Goal: Task Accomplishment & Management: Manage account settings

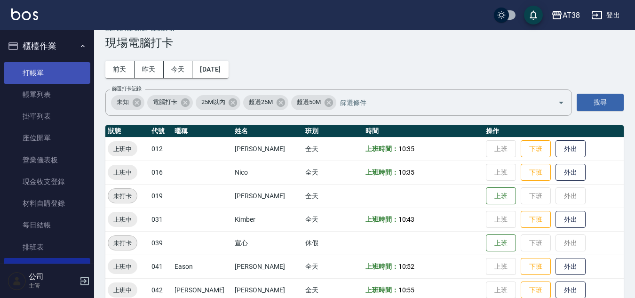
scroll to position [31, 0]
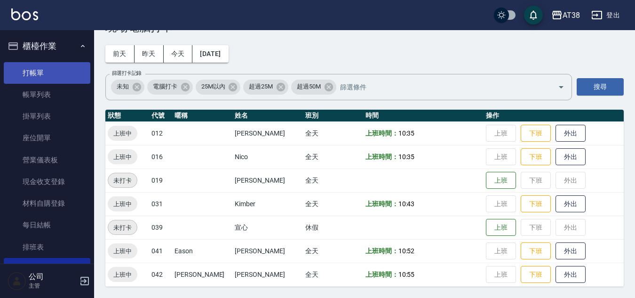
click at [24, 74] on link "打帳單" at bounding box center [47, 73] width 87 height 22
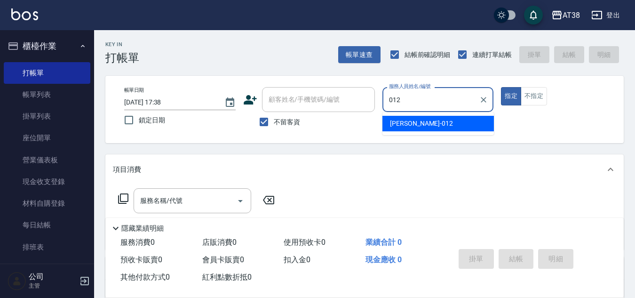
type input "[PERSON_NAME]-012"
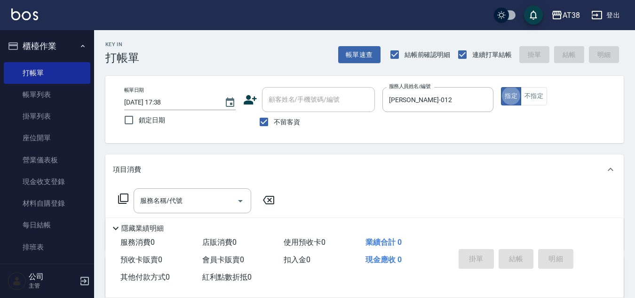
type button "true"
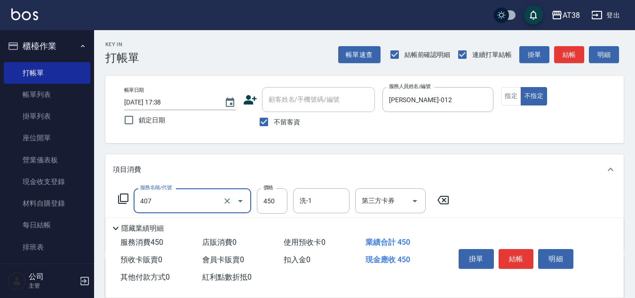
type input "407"
type input "0"
type input "剪髮(407)"
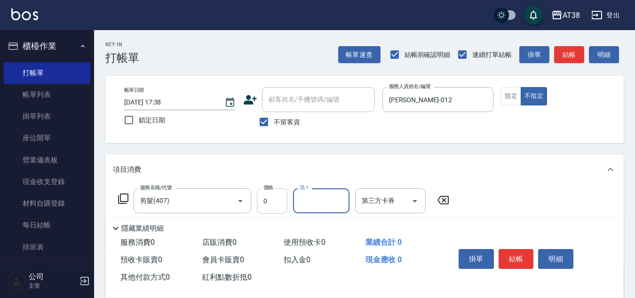
click at [282, 201] on input "0" at bounding box center [272, 200] width 31 height 25
type input "500"
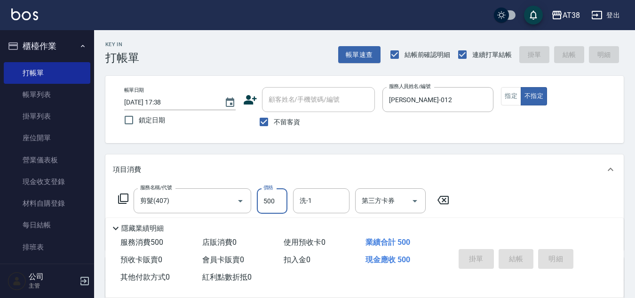
type input "[DATE] 17:39"
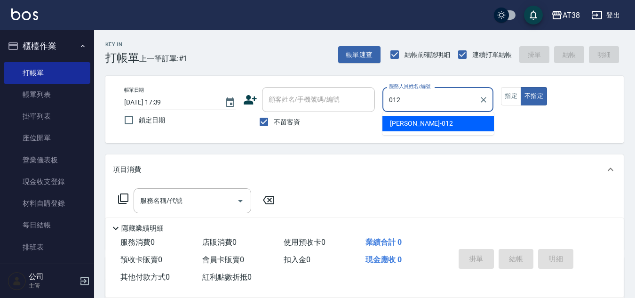
type input "[PERSON_NAME]-012"
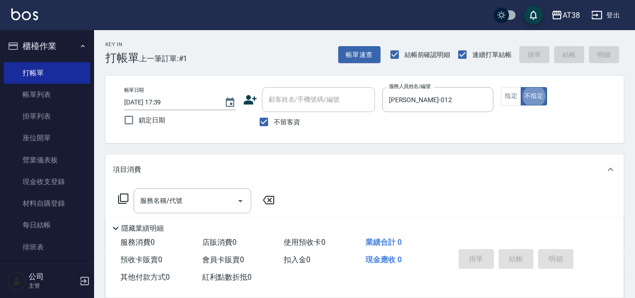
type button "false"
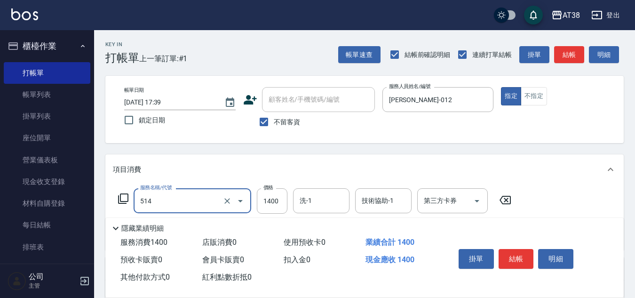
type input "染髮(長)(514)"
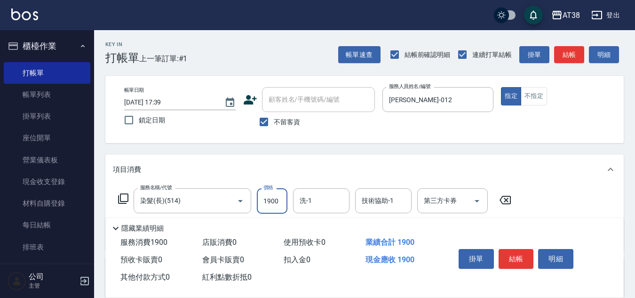
type input "1900"
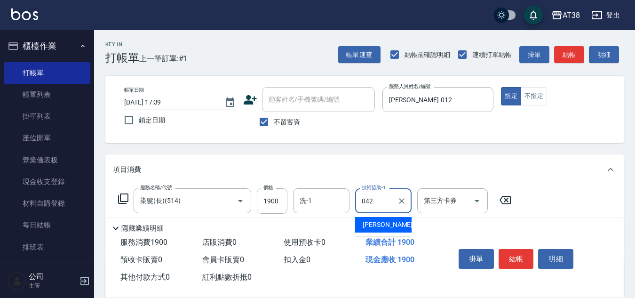
type input "[PERSON_NAME]-042"
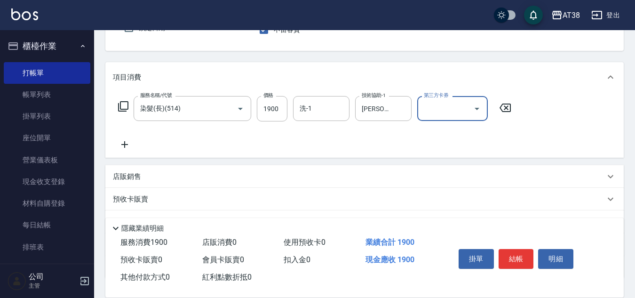
scroll to position [94, 0]
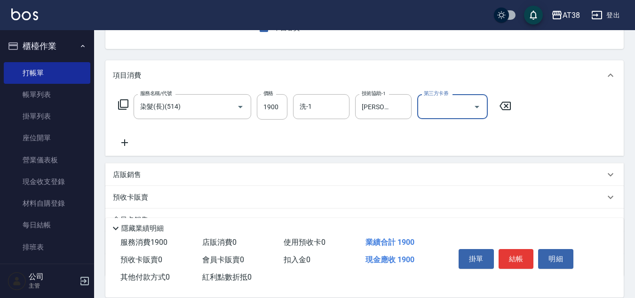
click at [126, 143] on icon at bounding box center [124, 142] width 7 height 7
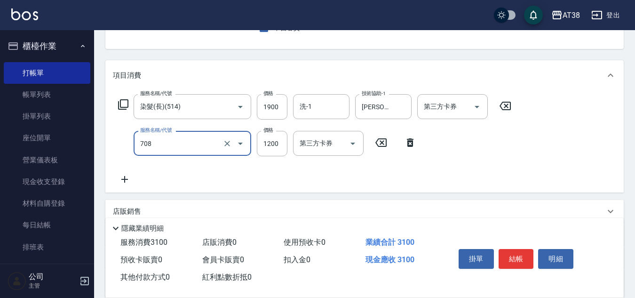
type input "哥德三劑護髮(708)"
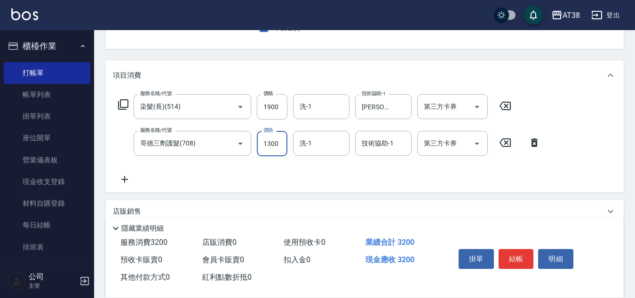
type input "1300"
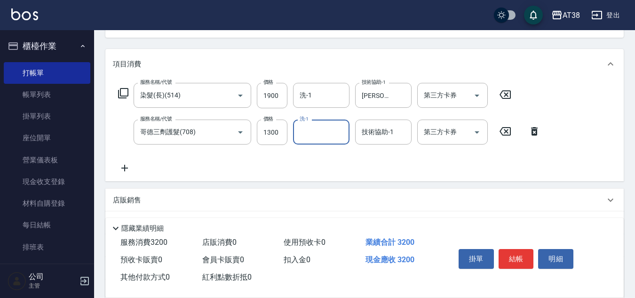
scroll to position [199, 0]
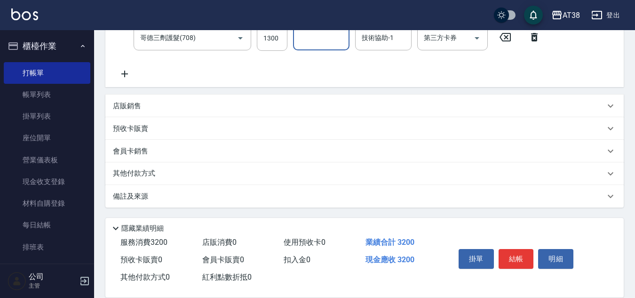
drag, startPoint x: 133, startPoint y: 103, endPoint x: 135, endPoint y: 99, distance: 4.8
click at [133, 103] on p "店販銷售" at bounding box center [127, 106] width 28 height 10
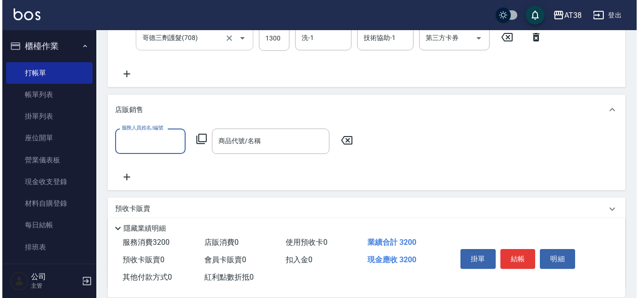
scroll to position [0, 0]
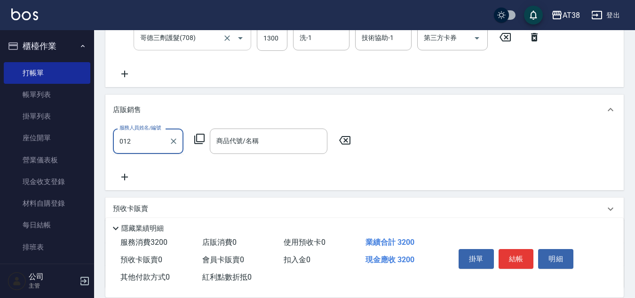
type input "[PERSON_NAME]-012"
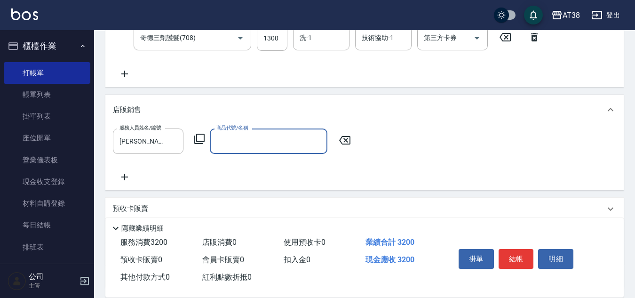
click at [198, 138] on icon at bounding box center [199, 138] width 11 height 11
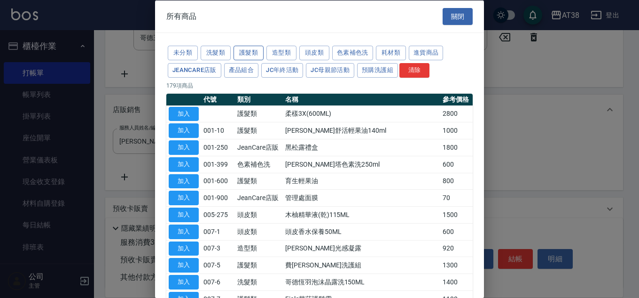
click at [244, 54] on button "護髮類" at bounding box center [249, 53] width 30 height 15
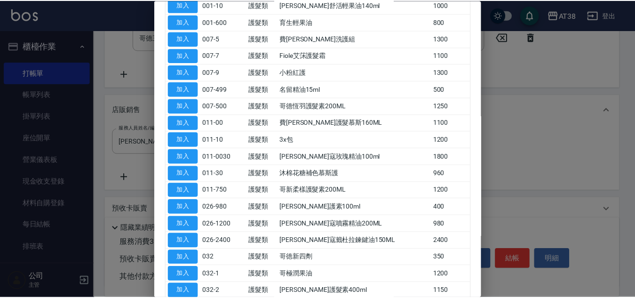
scroll to position [141, 0]
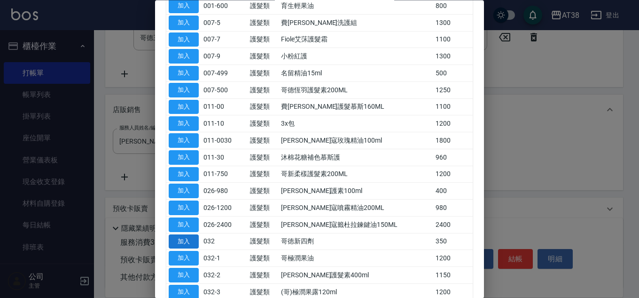
click at [191, 242] on button "加入" at bounding box center [184, 241] width 30 height 15
type input "哥徳新四劑"
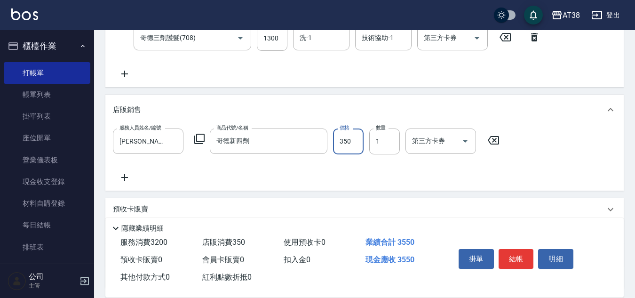
click at [344, 142] on input "350" at bounding box center [348, 140] width 31 height 25
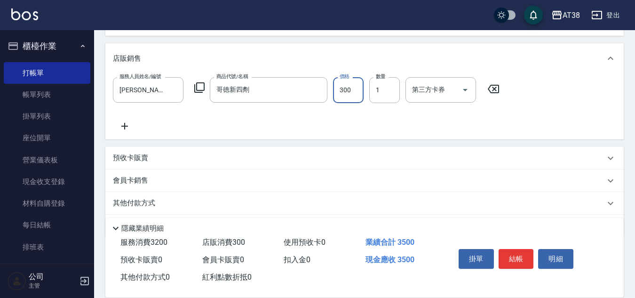
scroll to position [280, 0]
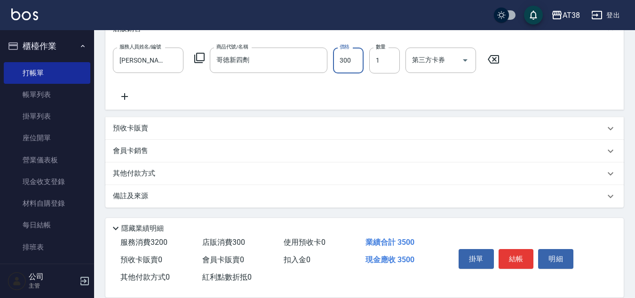
type input "300"
click at [158, 174] on p "其他付款方式" at bounding box center [136, 173] width 47 height 10
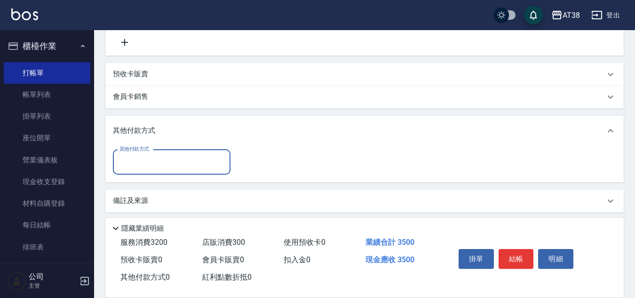
scroll to position [339, 0]
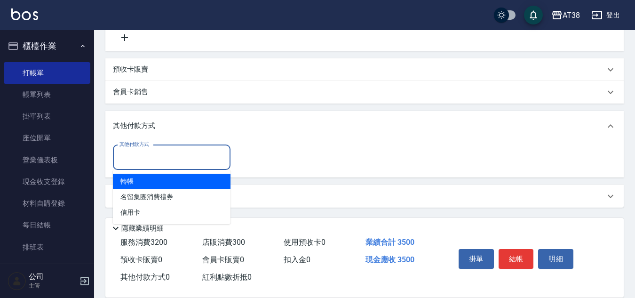
click at [153, 152] on input "其他付款方式" at bounding box center [171, 157] width 109 height 16
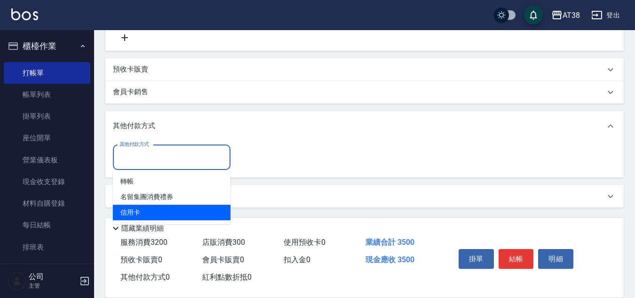
click at [134, 209] on span "信用卡" at bounding box center [172, 213] width 118 height 16
type input "信用卡"
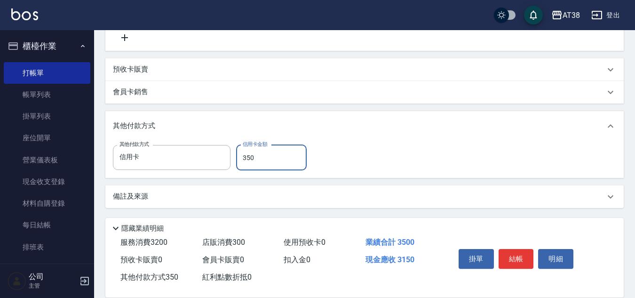
type input "3500"
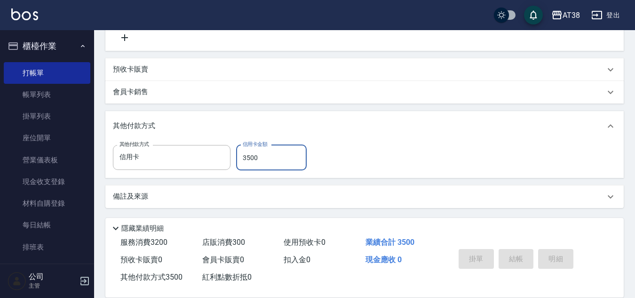
type input "[DATE] 17:40"
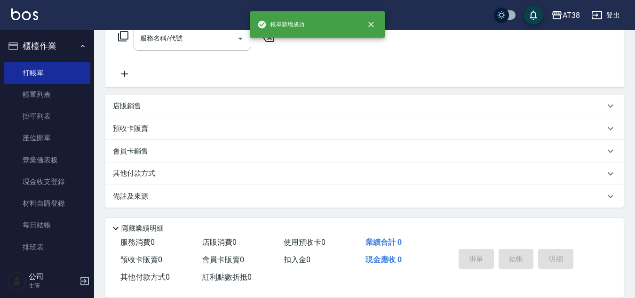
scroll to position [0, 0]
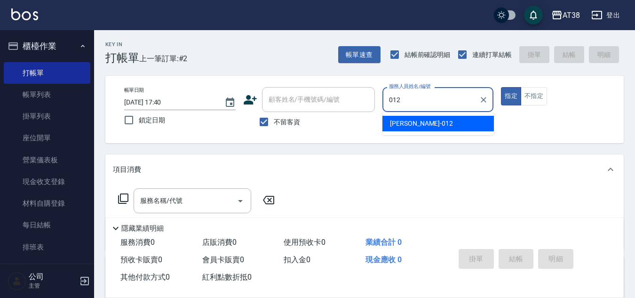
type input "[PERSON_NAME]-012"
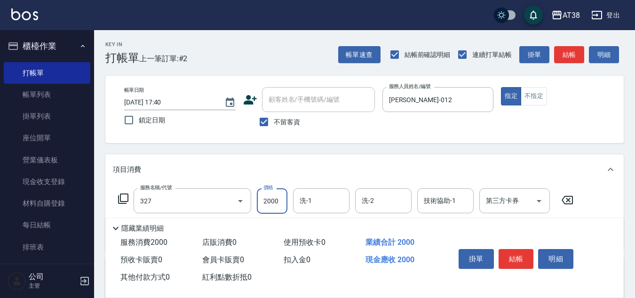
type input "溫塑燙(327)"
type input "2600"
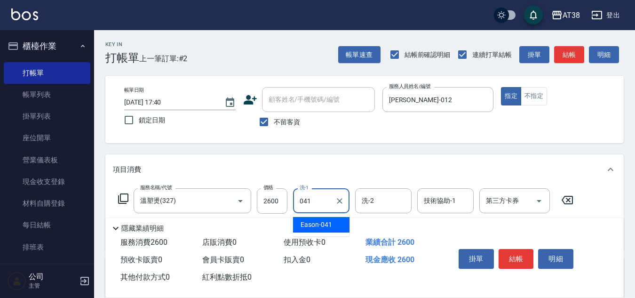
type input "Eason-041"
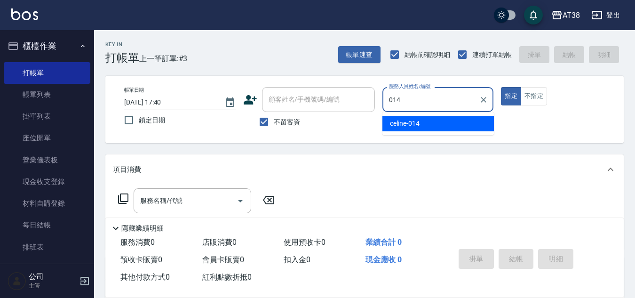
type input "celine-014"
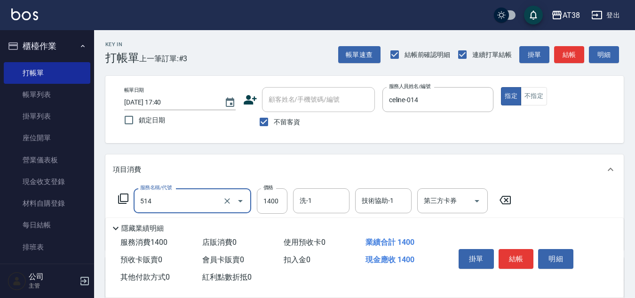
type input "染髮(長)(514)"
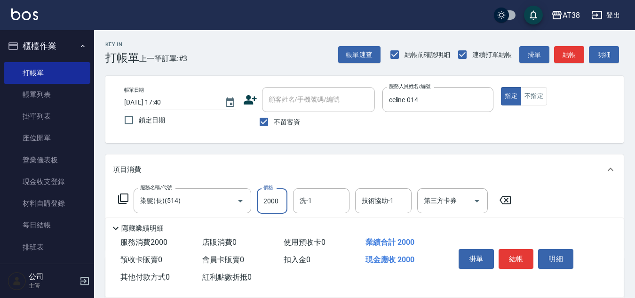
type input "2000"
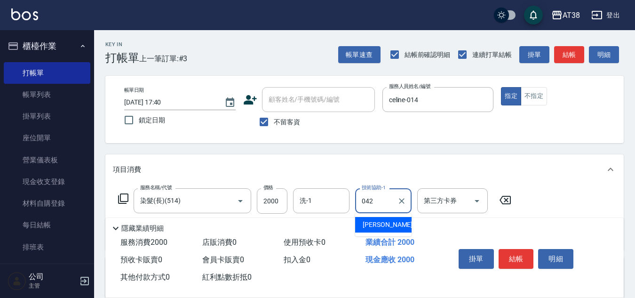
type input "[PERSON_NAME]-042"
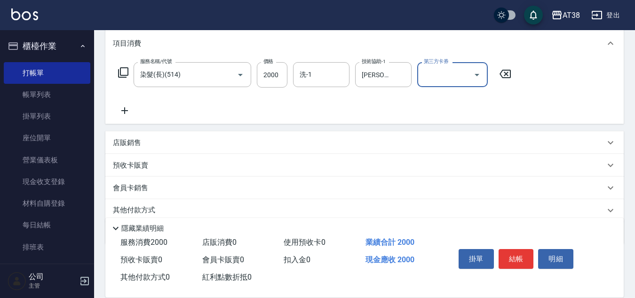
scroll to position [141, 0]
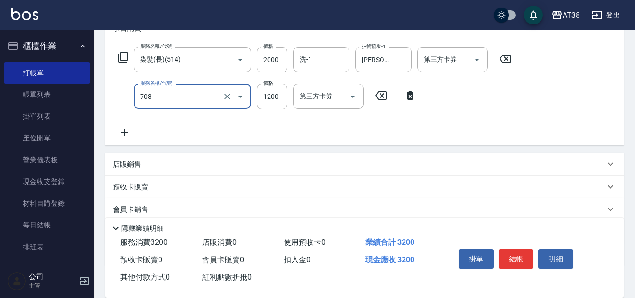
type input "哥德三劑護髮(708)"
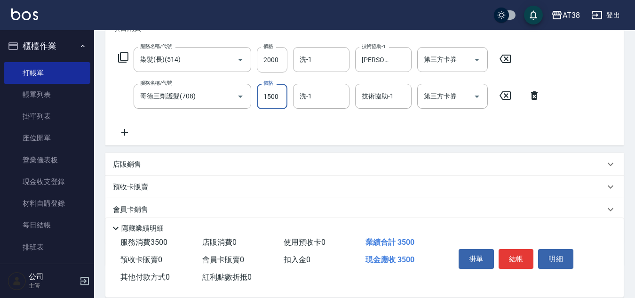
type input "1500"
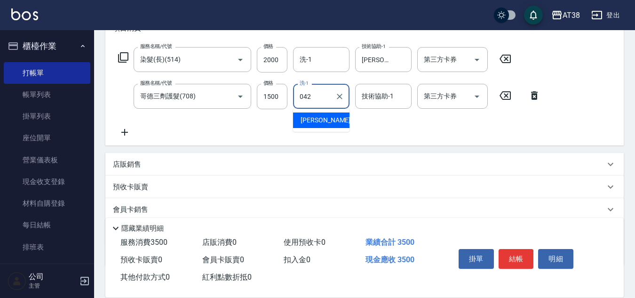
type input "[PERSON_NAME]-042"
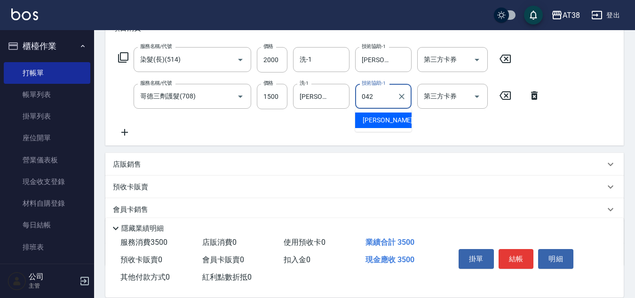
type input "[PERSON_NAME]-042"
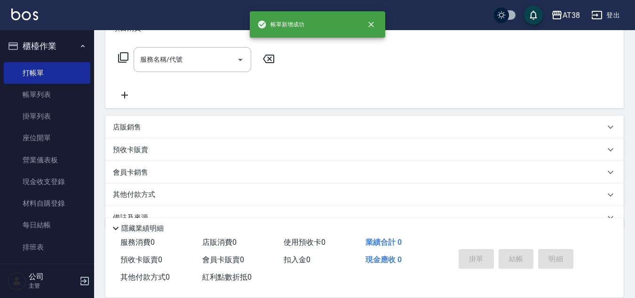
scroll to position [0, 0]
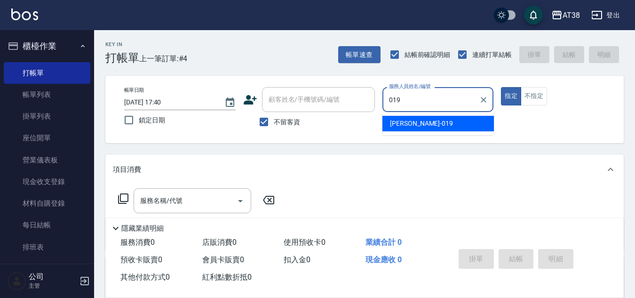
type input "[PERSON_NAME]-019"
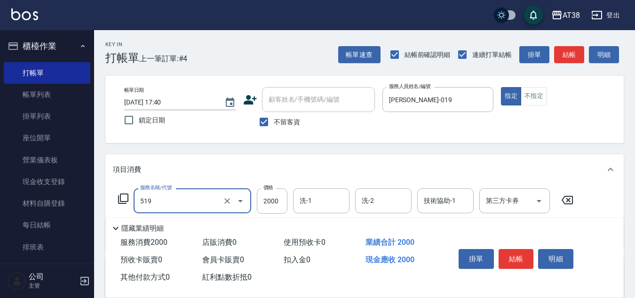
type input "網路染髮(519)"
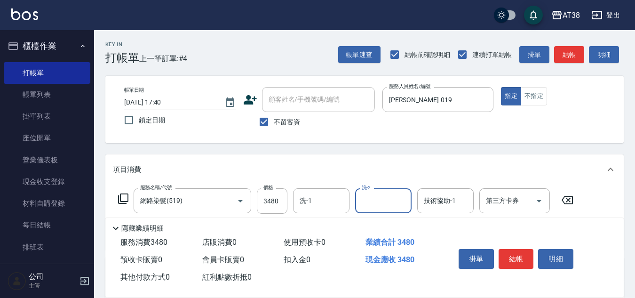
scroll to position [47, 0]
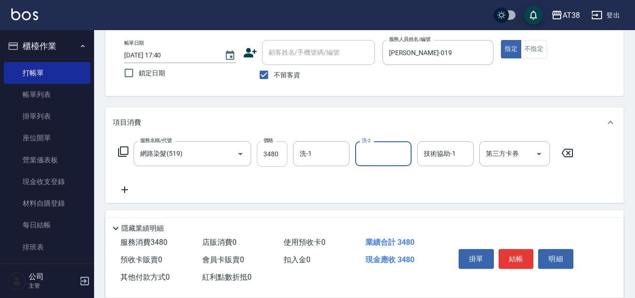
click at [276, 154] on input "3480" at bounding box center [272, 153] width 31 height 25
type input "1980"
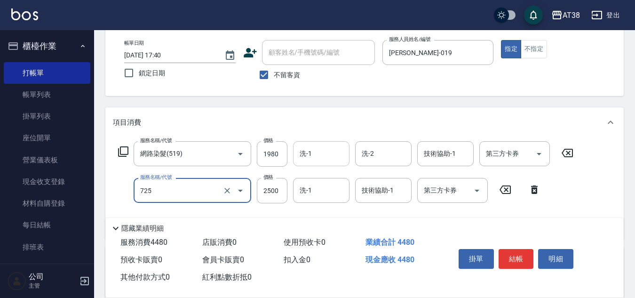
type input "哥德護髮三劑(網路)(725)"
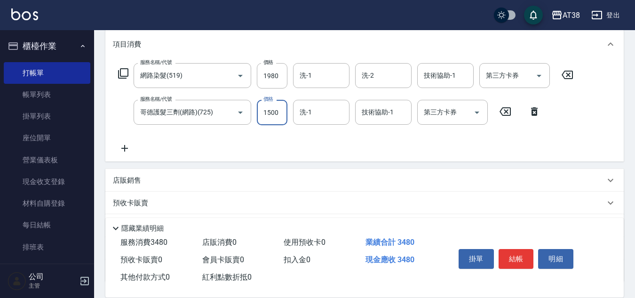
scroll to position [188, 0]
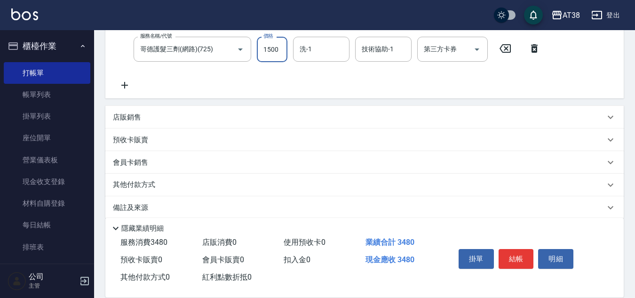
type input "1500"
click at [129, 119] on p "店販銷售" at bounding box center [127, 117] width 28 height 10
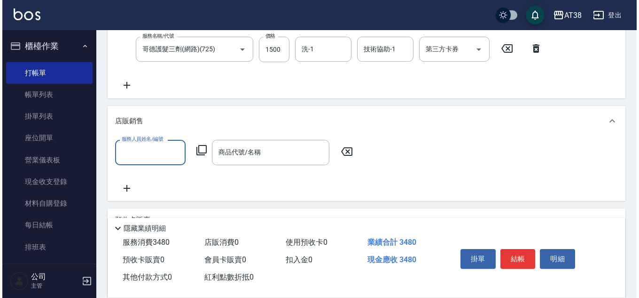
scroll to position [0, 0]
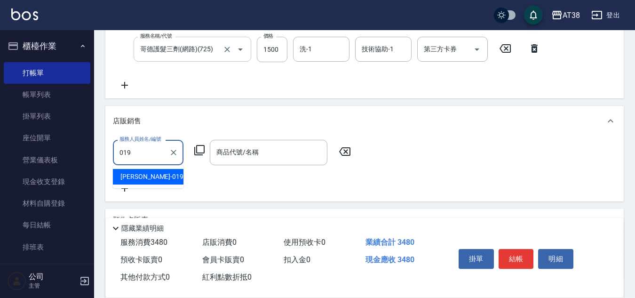
type input "[PERSON_NAME]-019"
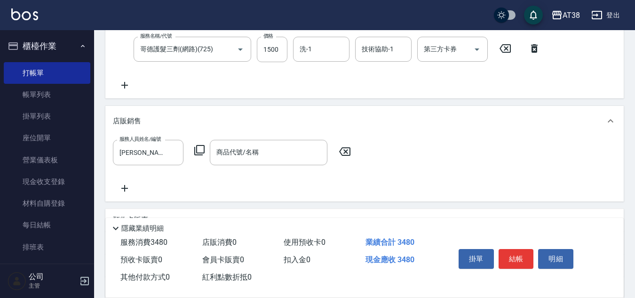
click at [203, 151] on icon at bounding box center [199, 149] width 11 height 11
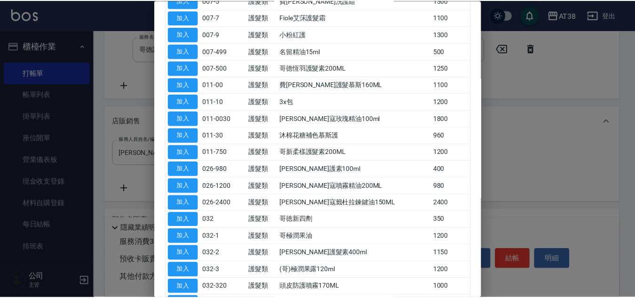
scroll to position [188, 0]
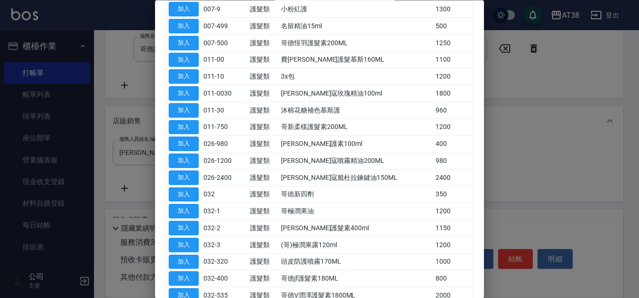
click at [179, 195] on button "加入" at bounding box center [184, 194] width 30 height 15
type input "哥徳新四劑"
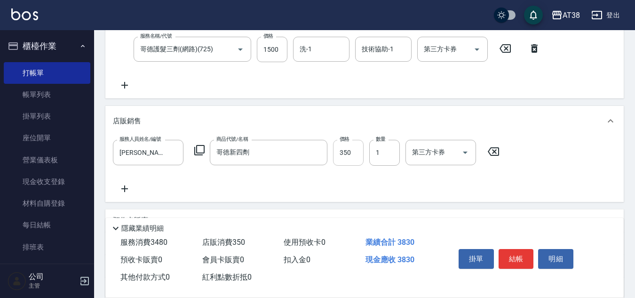
click at [343, 156] on input "350" at bounding box center [348, 152] width 31 height 25
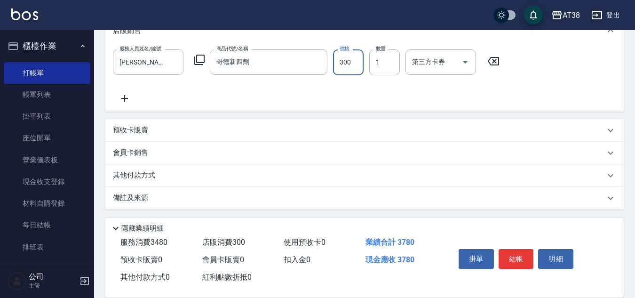
scroll to position [280, 0]
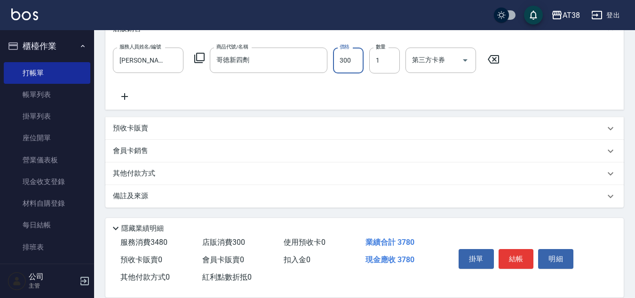
type input "300"
click at [148, 174] on p "其他付款方式" at bounding box center [136, 173] width 47 height 10
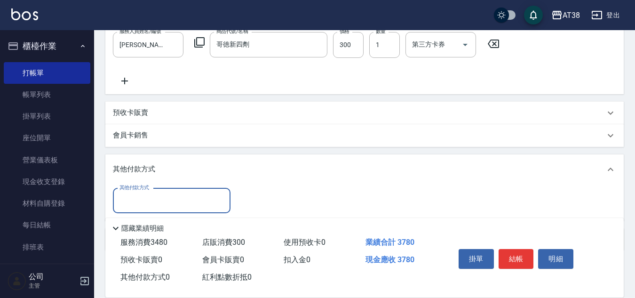
scroll to position [292, 0]
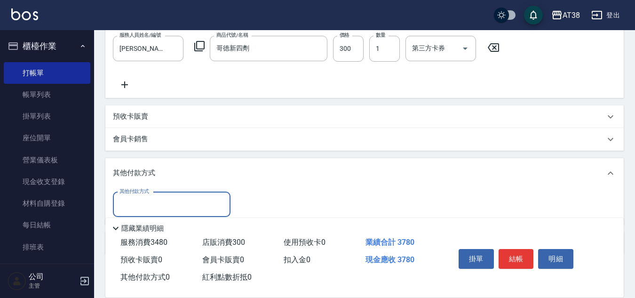
click at [165, 194] on div "其他付款方式" at bounding box center [172, 204] width 118 height 25
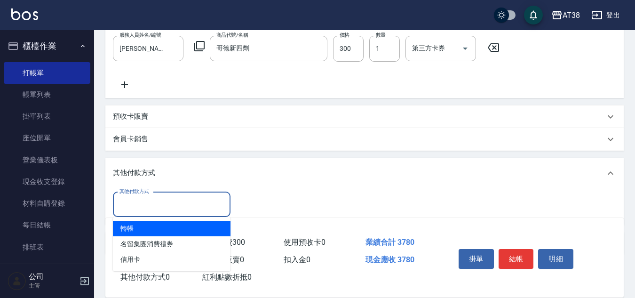
scroll to position [339, 0]
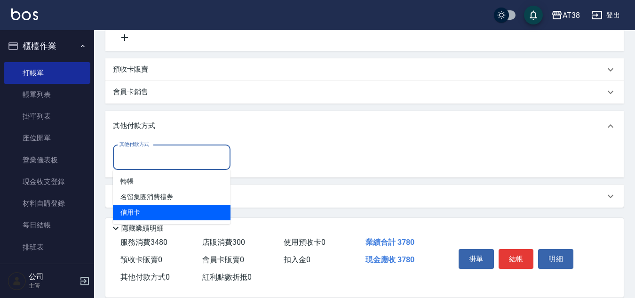
click at [138, 214] on span "信用卡" at bounding box center [172, 213] width 118 height 16
type input "信用卡"
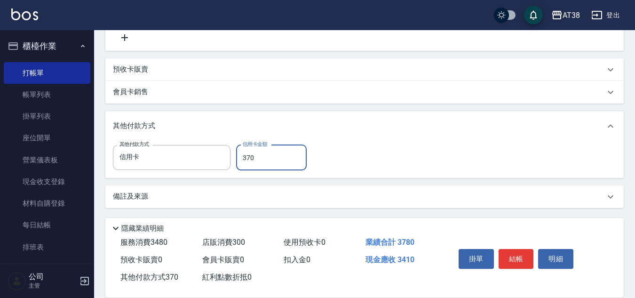
type input "3780"
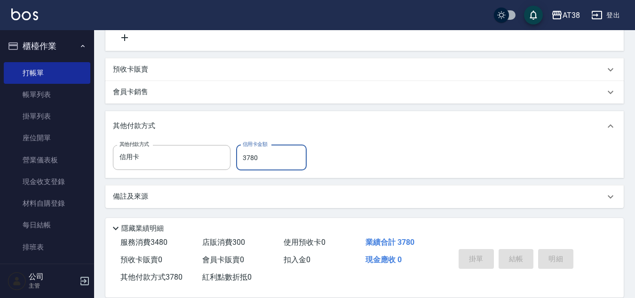
type input "[DATE] 17:42"
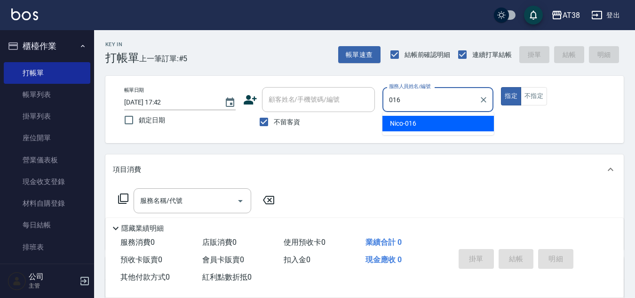
type input "Nico-016"
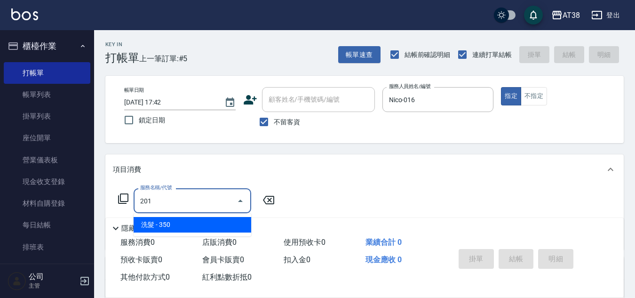
type input "洗髮(201)"
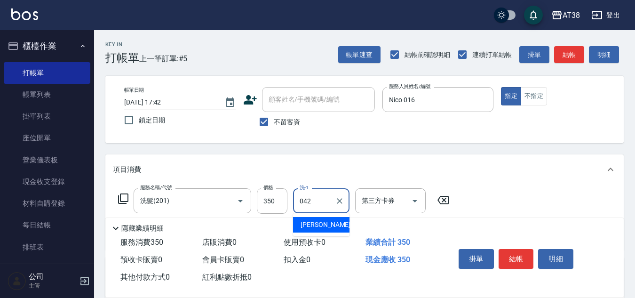
type input "[PERSON_NAME]-042"
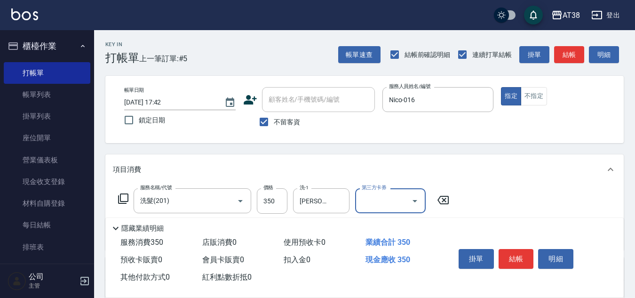
scroll to position [163, 0]
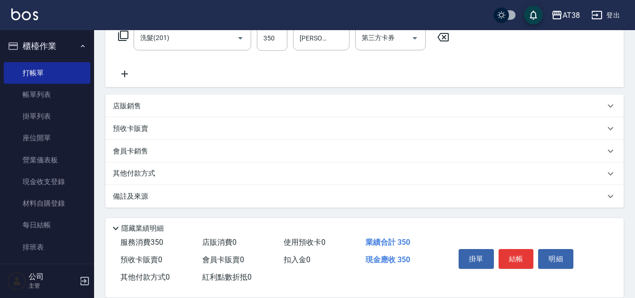
click at [131, 109] on p "店販銷售" at bounding box center [127, 106] width 28 height 10
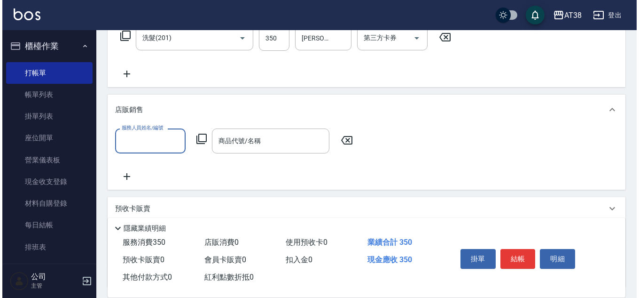
scroll to position [0, 0]
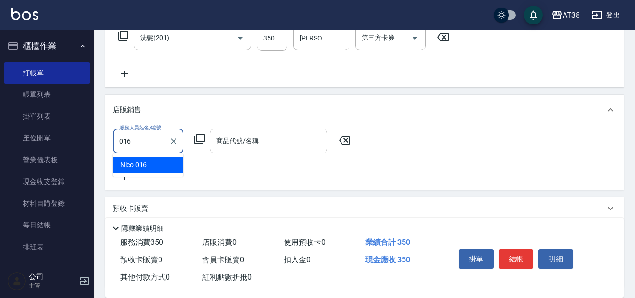
type input "Nico-016"
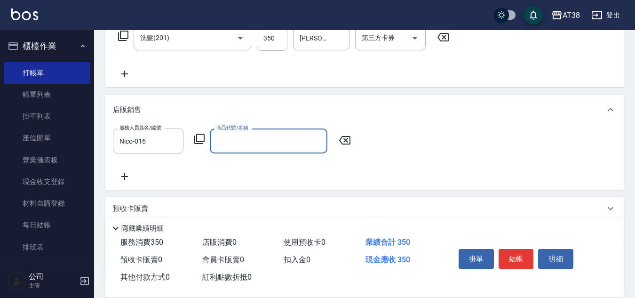
click at [196, 137] on icon at bounding box center [199, 139] width 10 height 10
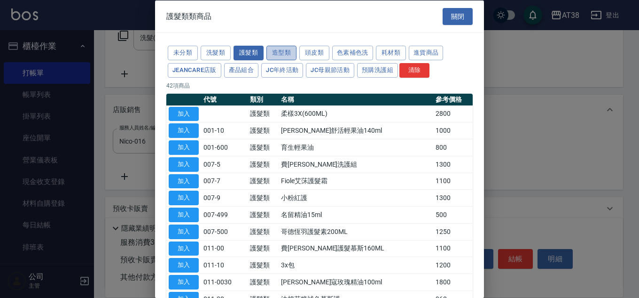
click at [276, 54] on button "造型類" at bounding box center [282, 53] width 30 height 15
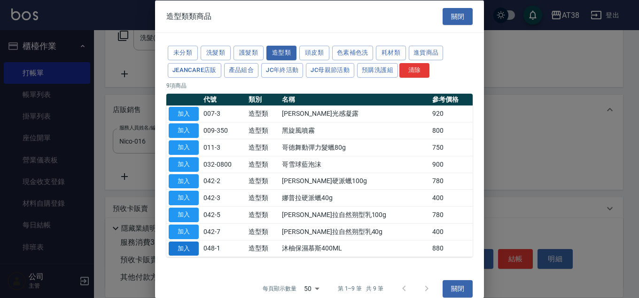
click at [183, 247] on button "加入" at bounding box center [184, 248] width 30 height 15
type input "沐柚保濕慕斯400ML"
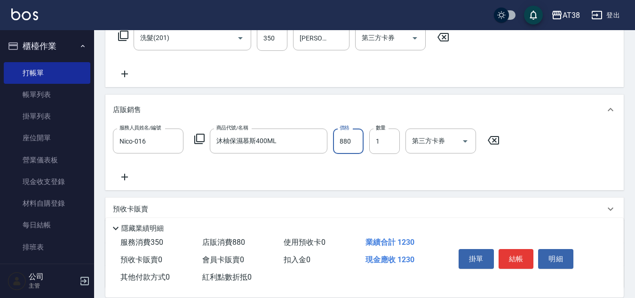
click at [345, 142] on input "880" at bounding box center [348, 140] width 31 height 25
type input "800"
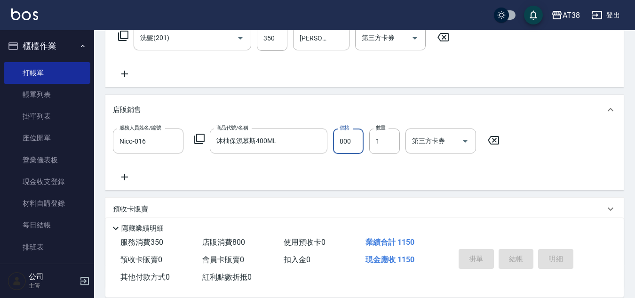
type input "[DATE] 17:43"
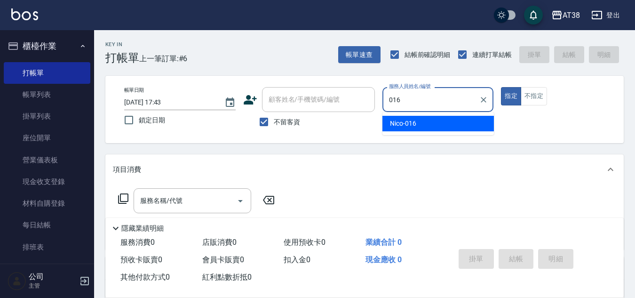
type input "Nico-016"
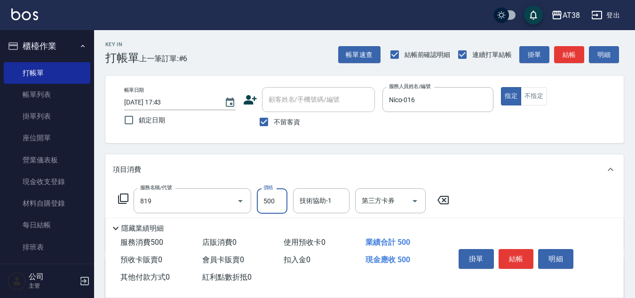
type input "半套(卷)(819)"
type input "550"
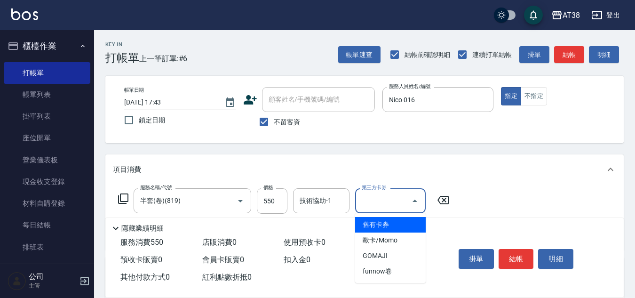
type input "舊有卡券"
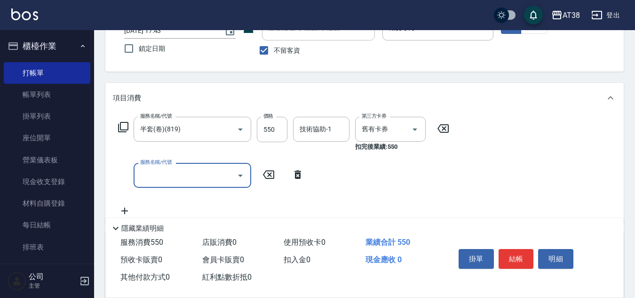
scroll to position [94, 0]
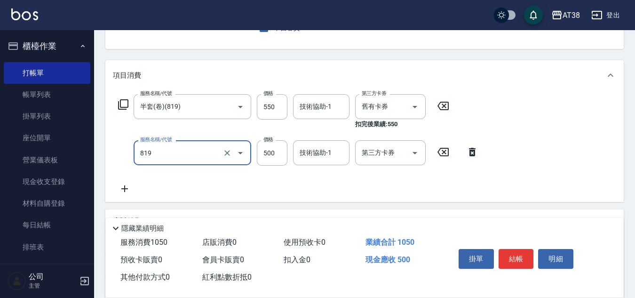
type input "半套(卷)(819)"
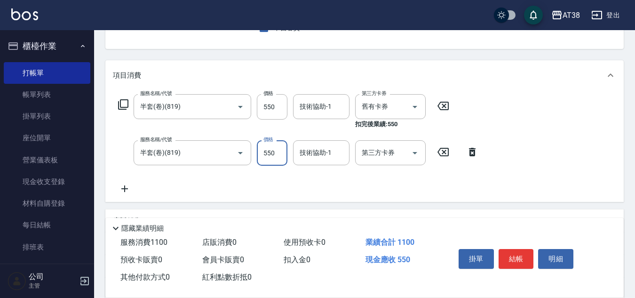
type input "550"
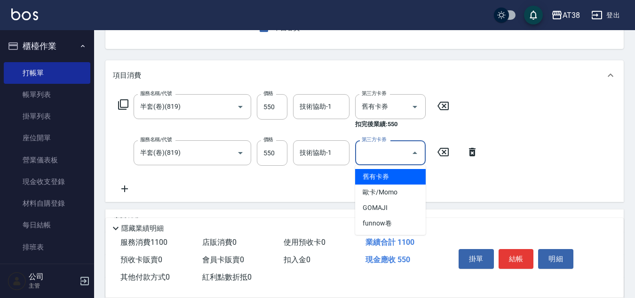
type input "舊有卡券"
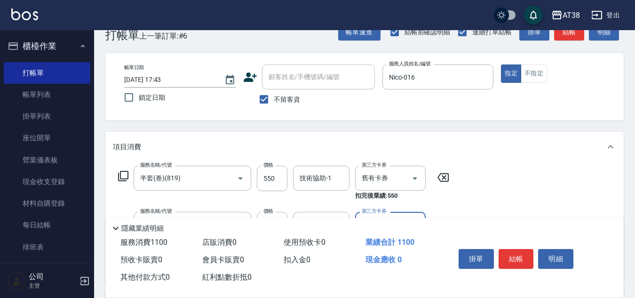
scroll to position [0, 0]
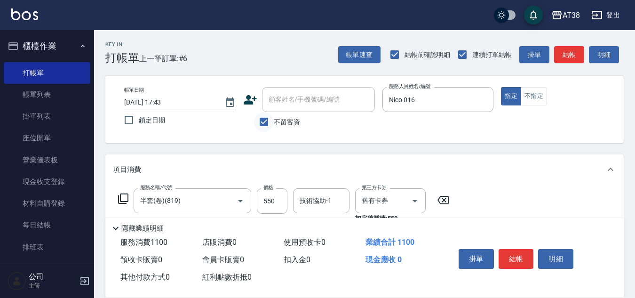
click at [264, 117] on input "不留客資" at bounding box center [264, 122] width 20 height 20
checkbox input "false"
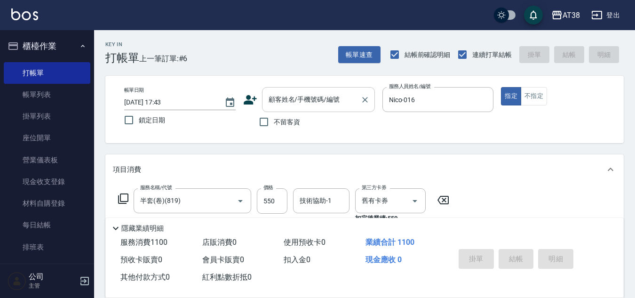
click at [267, 98] on input "顧客姓名/手機號碼/編號" at bounding box center [311, 99] width 90 height 16
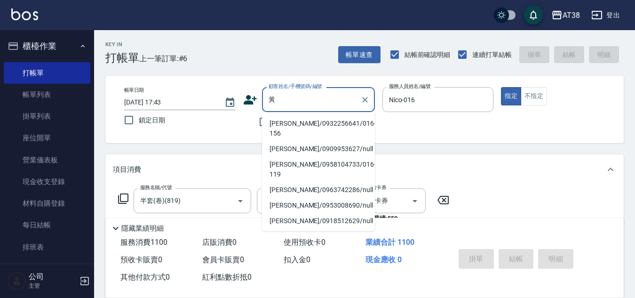
click at [309, 125] on li "[PERSON_NAME]/0932256641/016-156" at bounding box center [318, 128] width 113 height 25
type input "[PERSON_NAME]/0932256641/016-156"
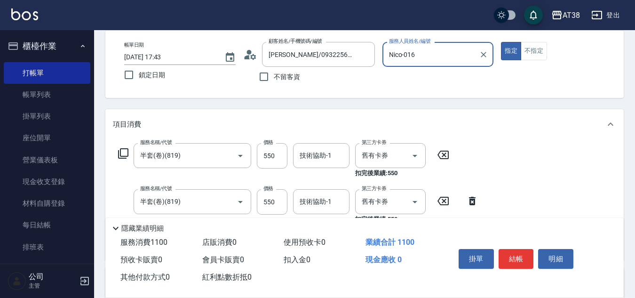
scroll to position [47, 0]
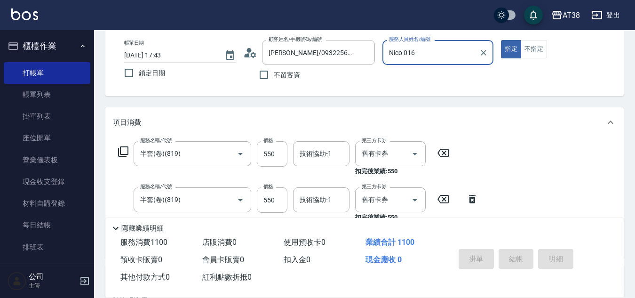
type input "[DATE] 17:44"
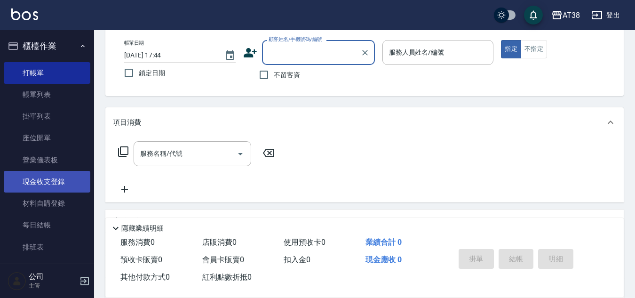
click at [44, 180] on link "現金收支登錄" at bounding box center [47, 182] width 87 height 22
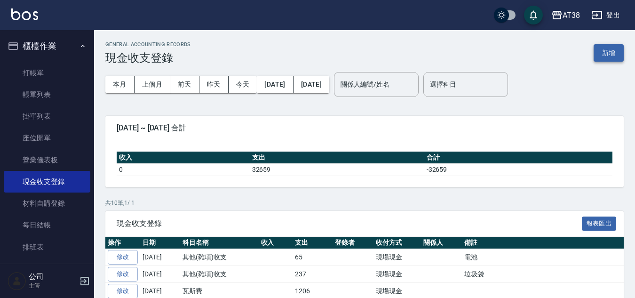
click at [602, 54] on button "新增" at bounding box center [608, 52] width 30 height 17
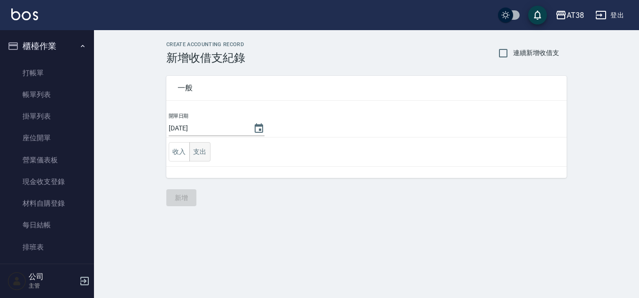
click at [204, 154] on button "支出" at bounding box center [199, 151] width 21 height 19
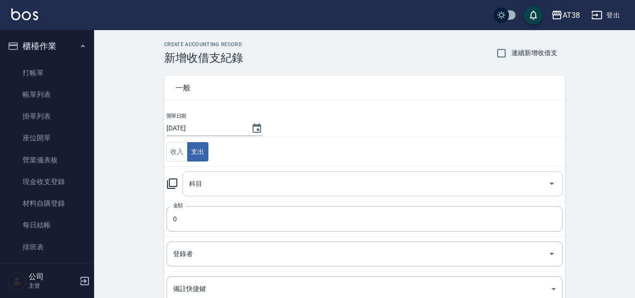
click at [212, 187] on input "科目" at bounding box center [365, 183] width 357 height 16
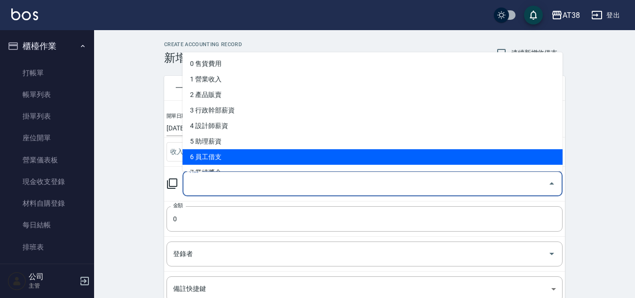
click at [213, 157] on li "6 員工借支" at bounding box center [372, 157] width 380 height 16
type input "6 員工借支"
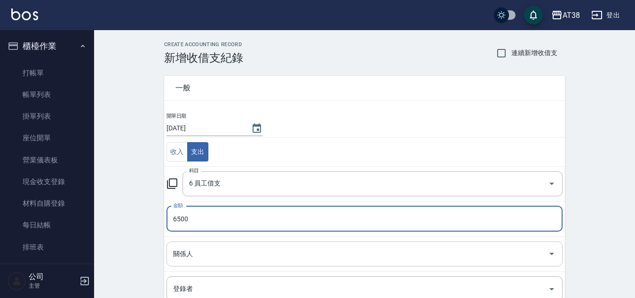
type input "6500"
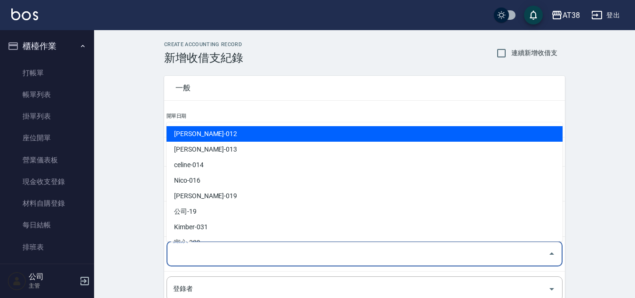
click at [217, 259] on input "關係人" at bounding box center [357, 253] width 373 height 16
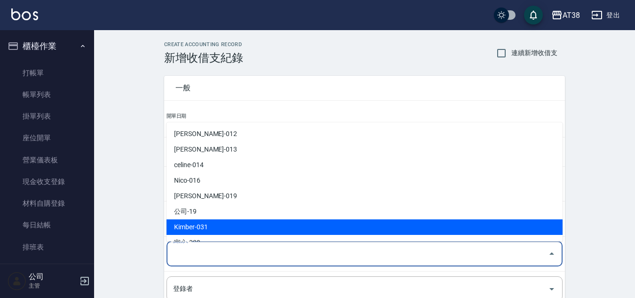
scroll to position [47, 0]
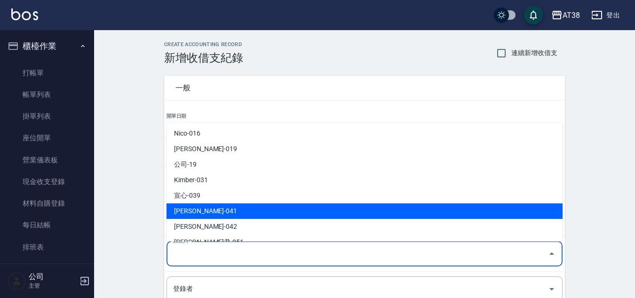
click at [214, 211] on li "[PERSON_NAME]-041" at bounding box center [364, 211] width 396 height 16
type input "[PERSON_NAME]-041"
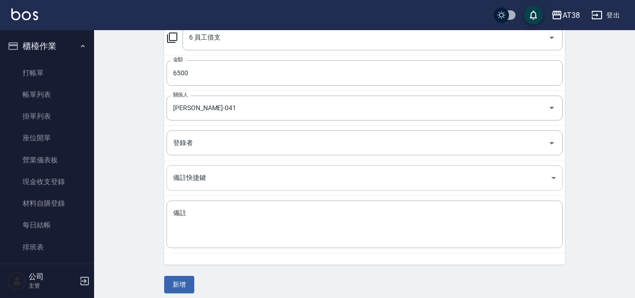
scroll to position [152, 0]
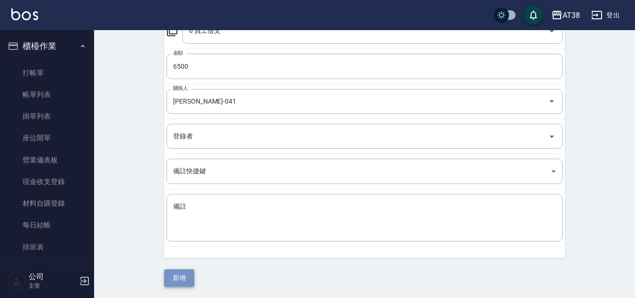
click at [178, 275] on button "新增" at bounding box center [179, 277] width 30 height 17
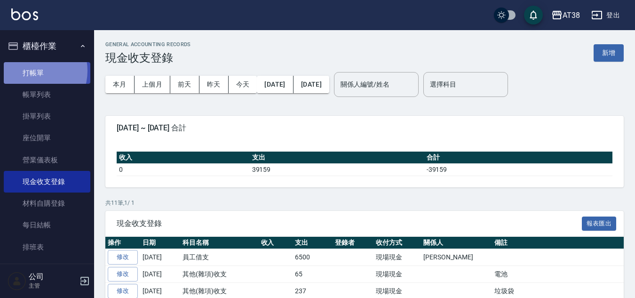
click at [33, 71] on link "打帳單" at bounding box center [47, 73] width 87 height 22
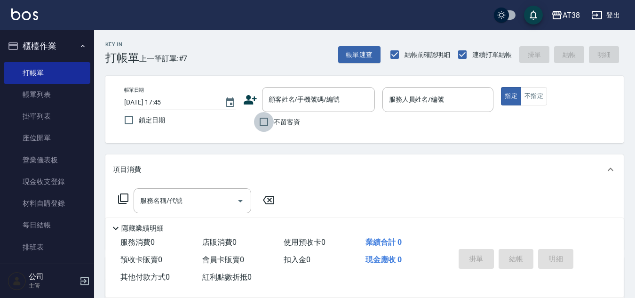
click at [261, 122] on input "不留客資" at bounding box center [264, 122] width 20 height 20
checkbox input "true"
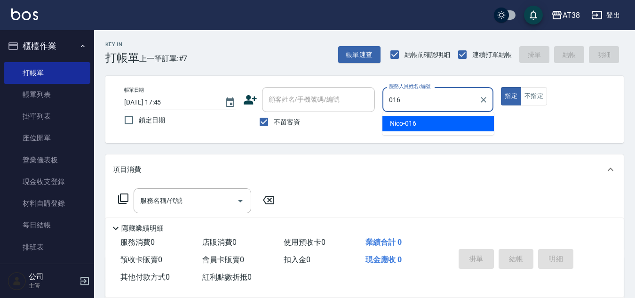
type input "Nico-016"
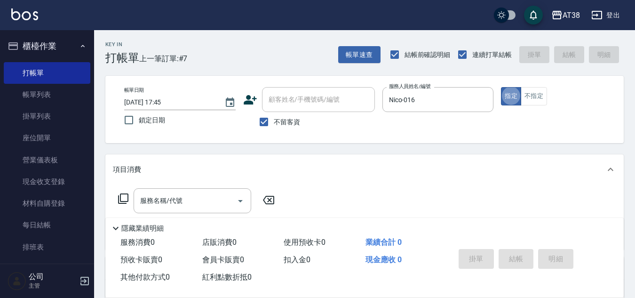
type button "true"
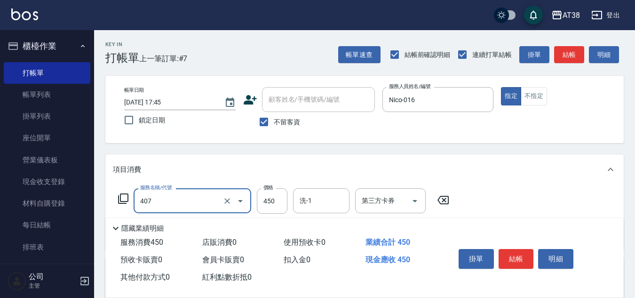
type input "剪髮(407)"
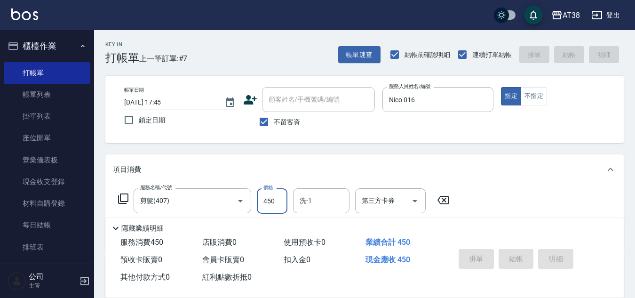
type input "[DATE] 17:49"
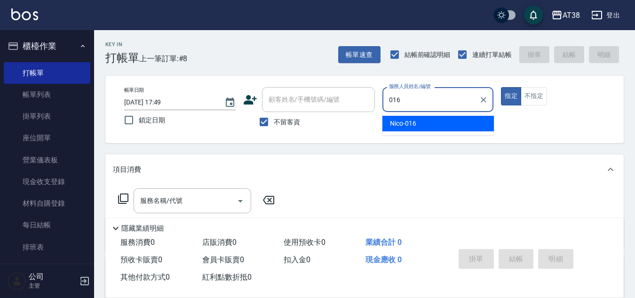
type input "Nico-016"
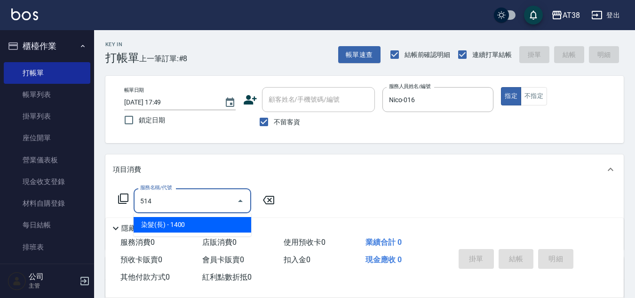
type input "染髮(長)(514)"
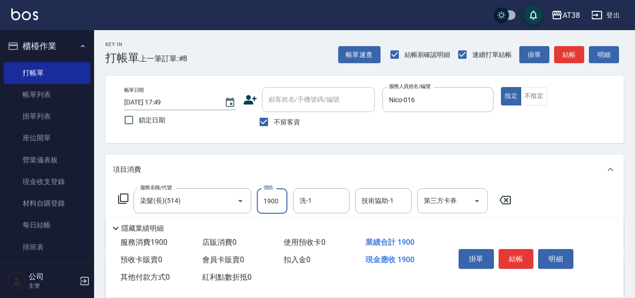
type input "1900"
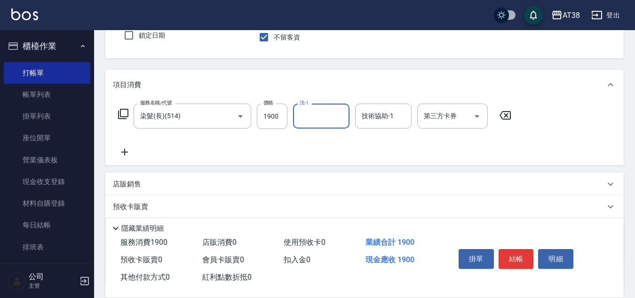
scroll to position [141, 0]
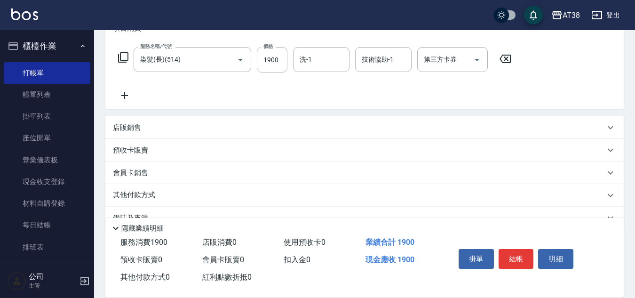
click at [134, 124] on p "店販銷售" at bounding box center [127, 128] width 28 height 10
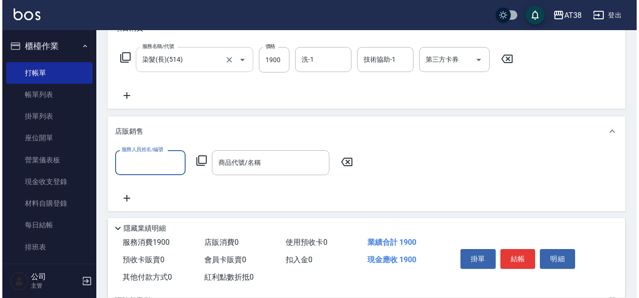
scroll to position [0, 0]
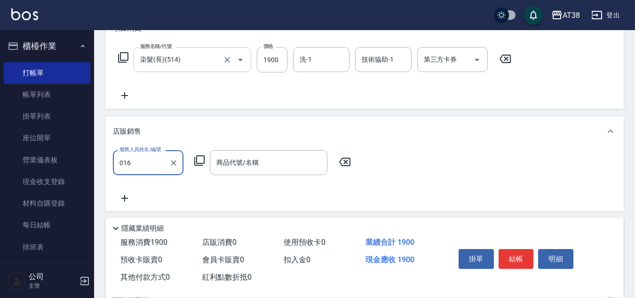
type input "Nico-016"
click at [198, 159] on icon at bounding box center [199, 160] width 11 height 11
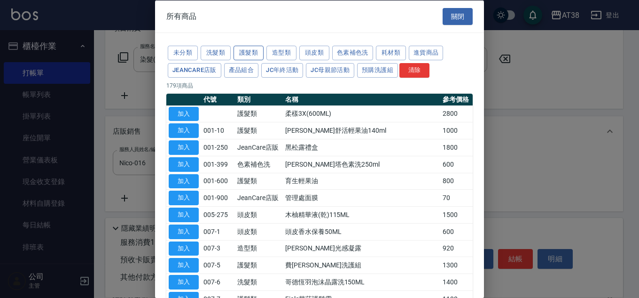
click at [239, 52] on button "護髮類" at bounding box center [249, 53] width 30 height 15
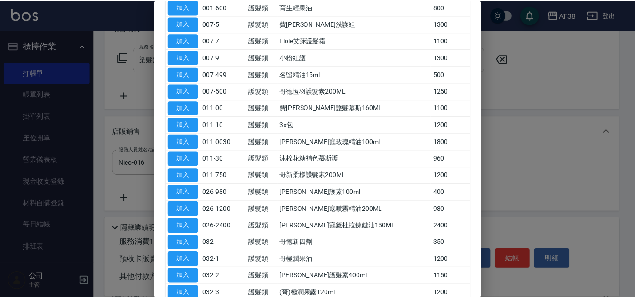
scroll to position [141, 0]
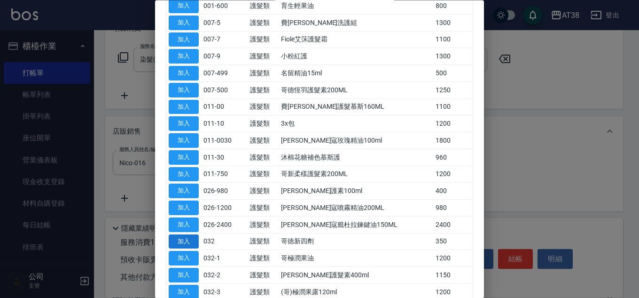
click at [182, 239] on button "加入" at bounding box center [184, 241] width 30 height 15
type input "哥徳新四劑"
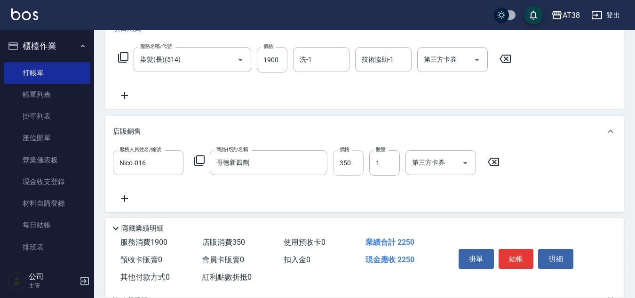
click at [351, 165] on input "350" at bounding box center [348, 162] width 31 height 25
type input "300"
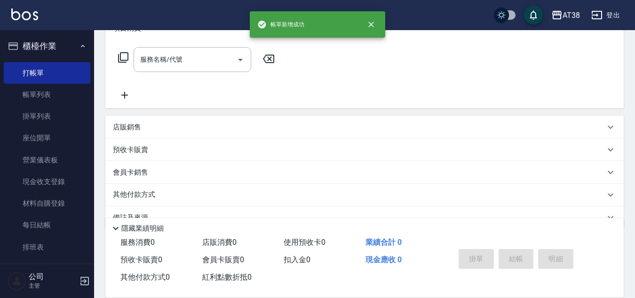
scroll to position [0, 0]
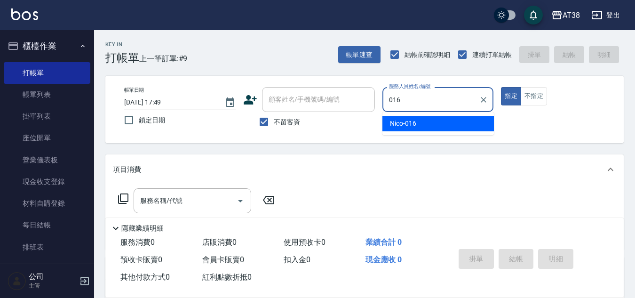
type input "Nico-016"
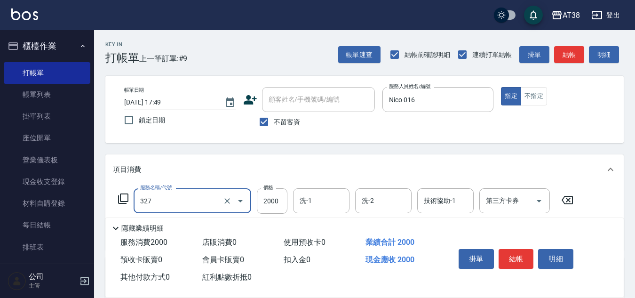
type input "溫塑燙(327)"
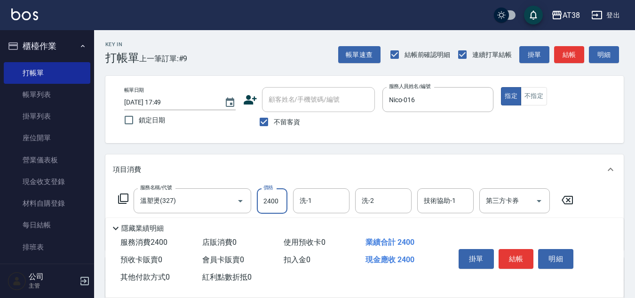
type input "2400"
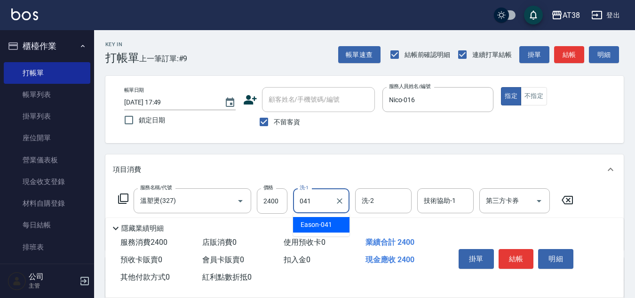
type input "Eason-041"
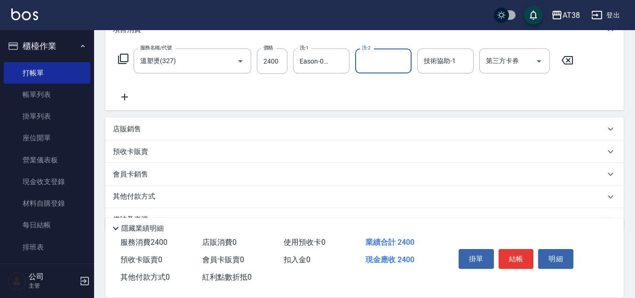
scroll to position [141, 0]
click at [125, 97] on icon at bounding box center [124, 95] width 7 height 7
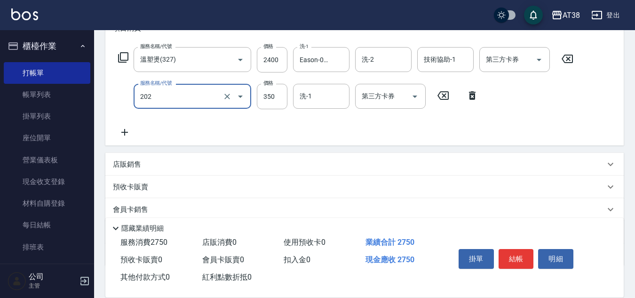
type input "洗髮(202)"
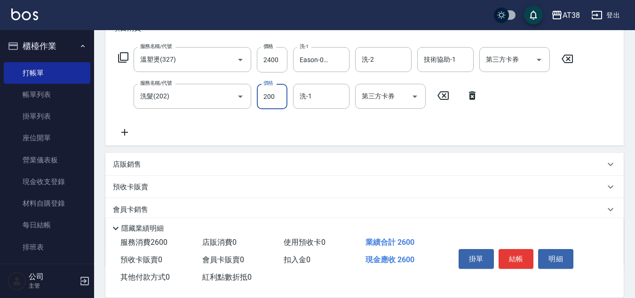
type input "200"
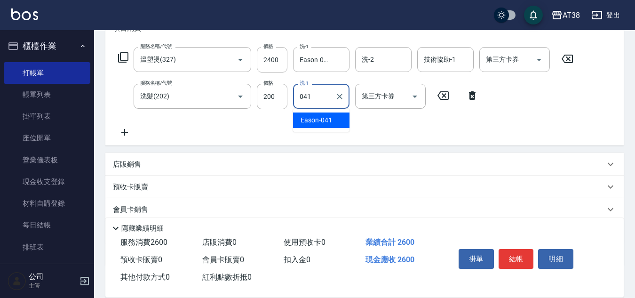
type input "Eason-041"
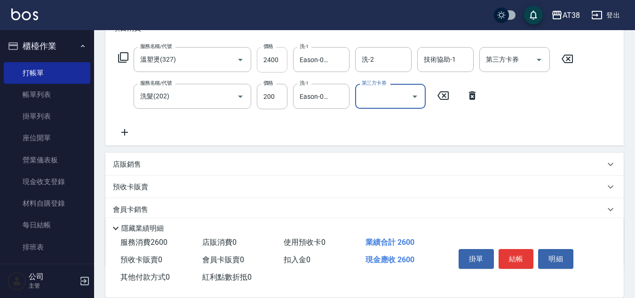
click at [271, 55] on input "2400" at bounding box center [272, 59] width 31 height 25
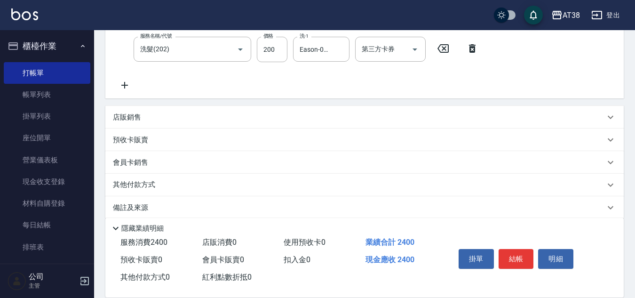
type input "2200"
click at [126, 114] on p "店販銷售" at bounding box center [127, 117] width 28 height 10
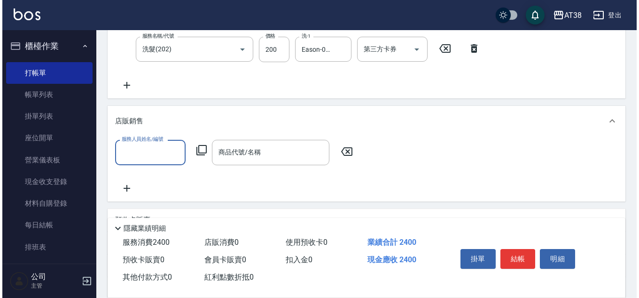
scroll to position [0, 0]
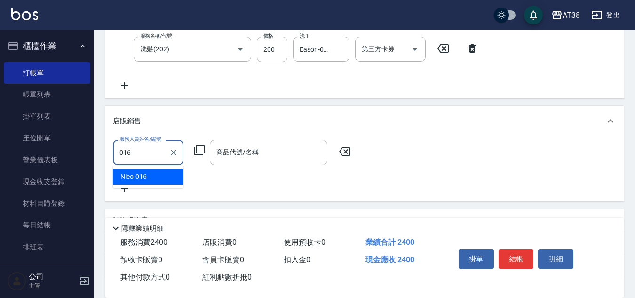
type input "Nico-016"
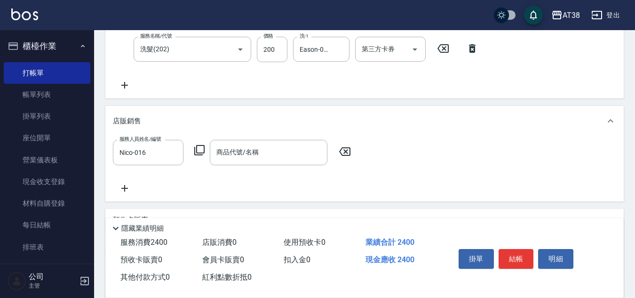
click at [201, 149] on icon at bounding box center [199, 149] width 11 height 11
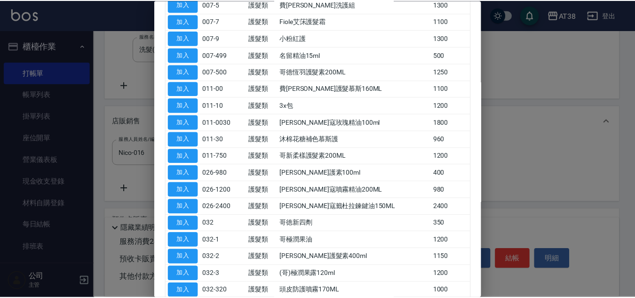
scroll to position [188, 0]
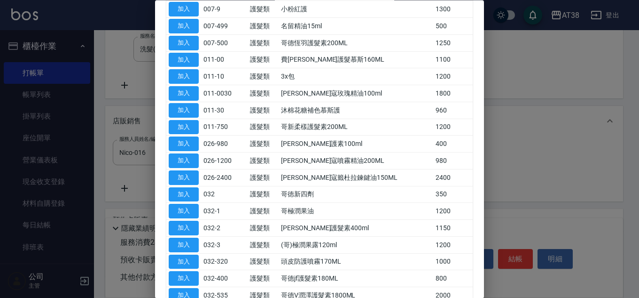
click at [190, 193] on button "加入" at bounding box center [184, 194] width 30 height 15
type input "哥徳新四劑"
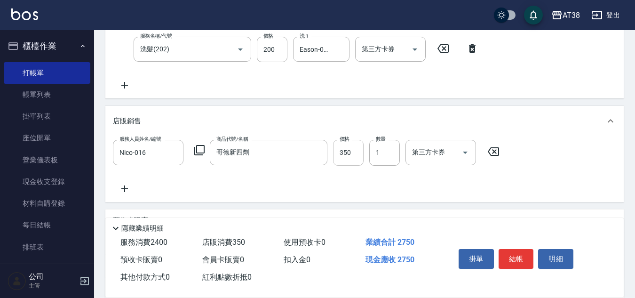
click at [346, 157] on input "350" at bounding box center [348, 152] width 31 height 25
type input "300"
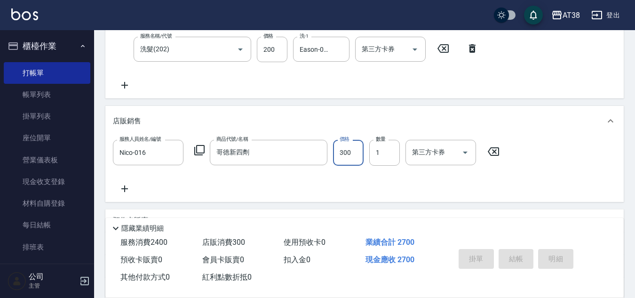
type input "[DATE] 17:50"
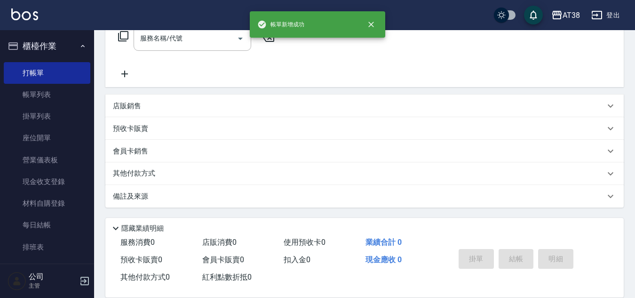
scroll to position [0, 0]
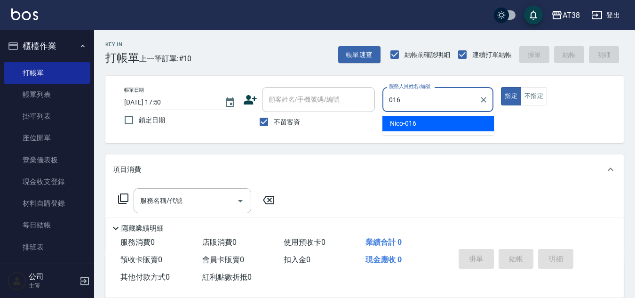
type input "Nico-016"
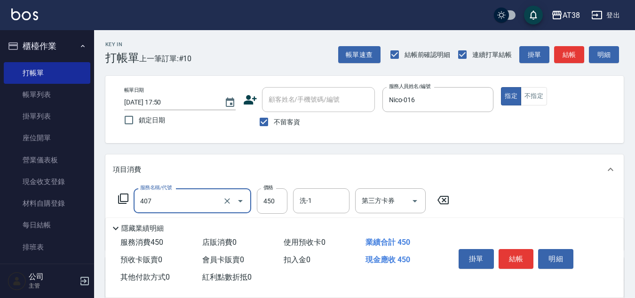
type input "剪髮(407)"
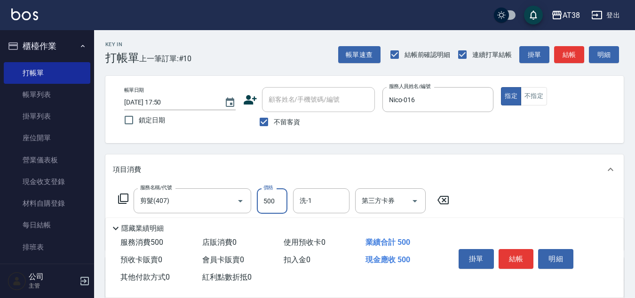
type input "500"
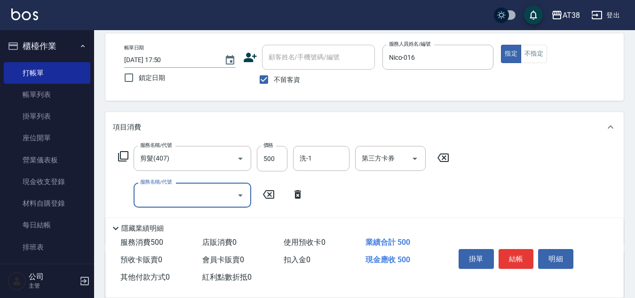
scroll to position [94, 0]
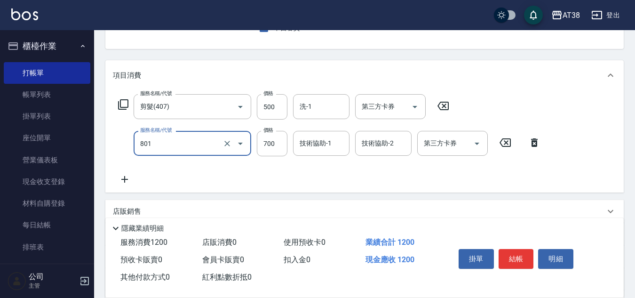
type input "頭皮(半)(801)"
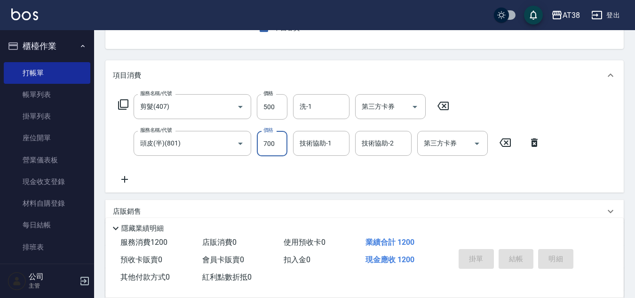
type input "[DATE] 17:51"
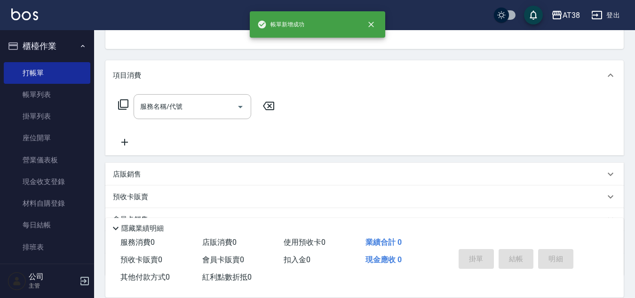
scroll to position [91, 0]
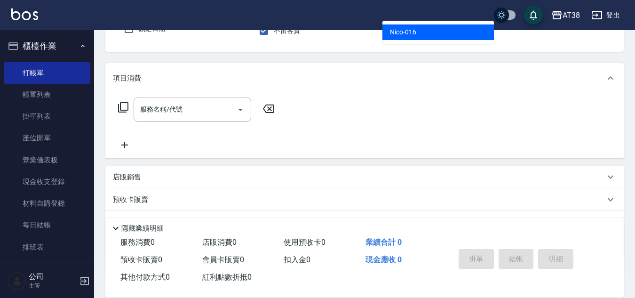
type input "Nico-016"
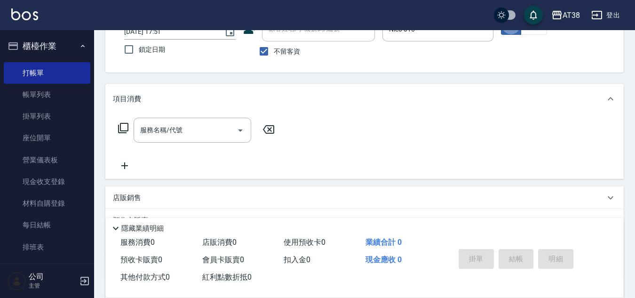
scroll to position [87, 0]
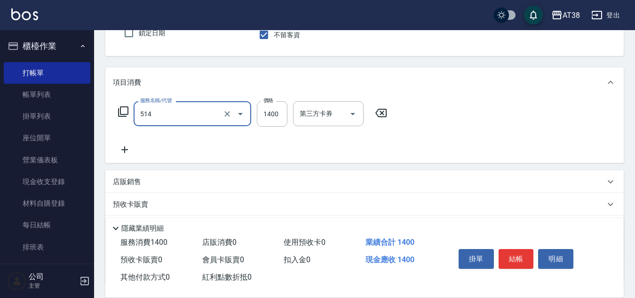
type input "染髮(長)(514)"
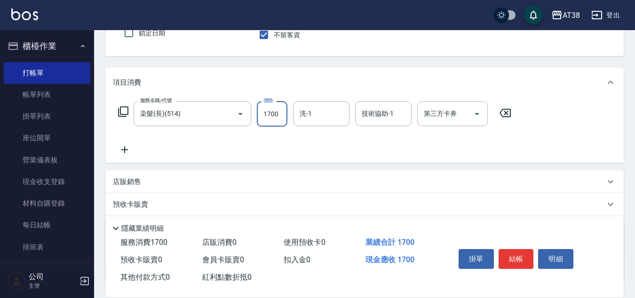
type input "1700"
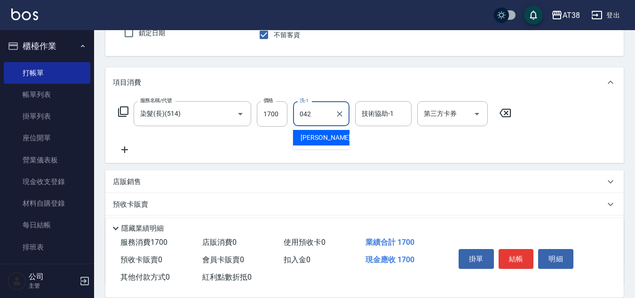
type input "[PERSON_NAME]-042"
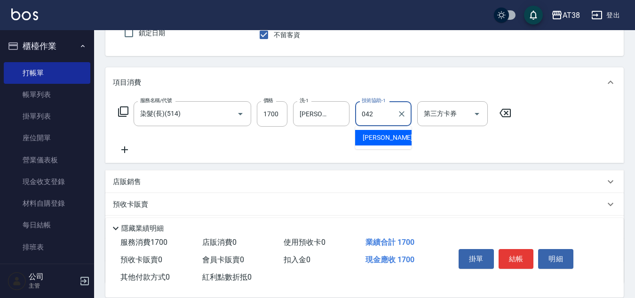
type input "[PERSON_NAME]-042"
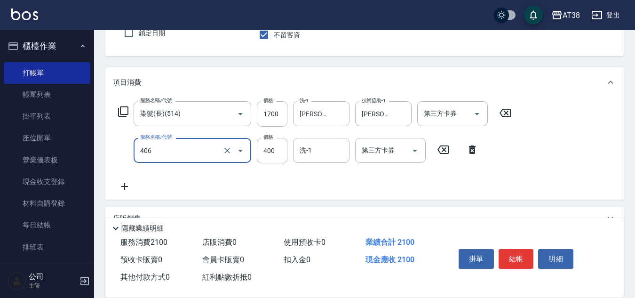
type input "剪髮(406)"
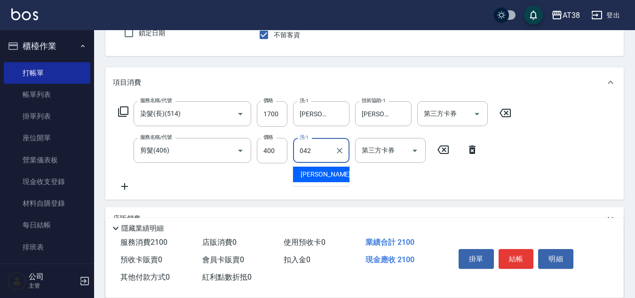
type input "[PERSON_NAME]-042"
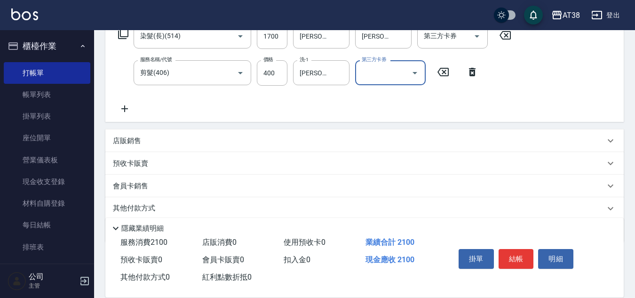
scroll to position [181, 0]
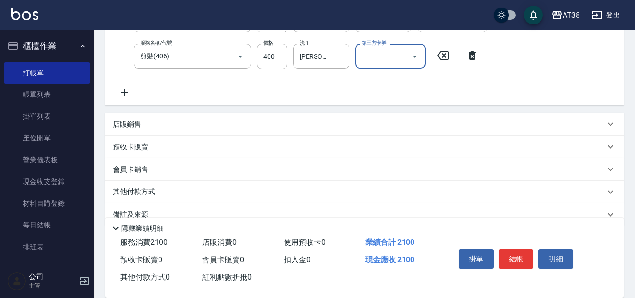
click at [131, 123] on p "店販銷售" at bounding box center [127, 124] width 28 height 10
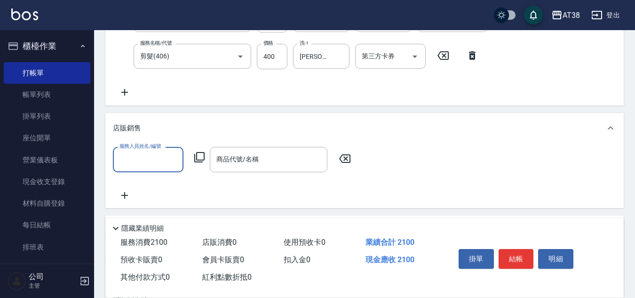
scroll to position [0, 0]
type input "Nico-016"
click at [204, 160] on icon at bounding box center [199, 157] width 10 height 10
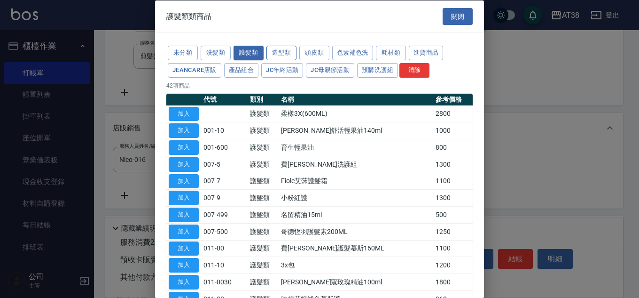
click at [282, 56] on button "造型類" at bounding box center [282, 53] width 30 height 15
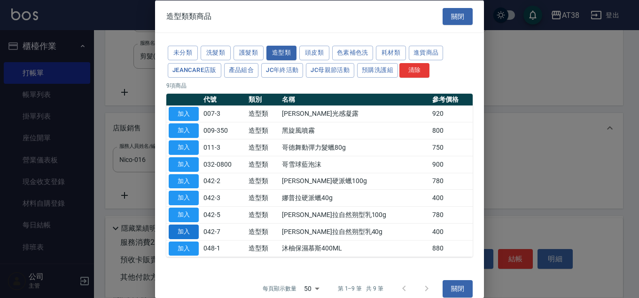
click at [189, 230] on button "加入" at bounding box center [184, 231] width 30 height 15
type input "[PERSON_NAME]拉自然朔型乳40g"
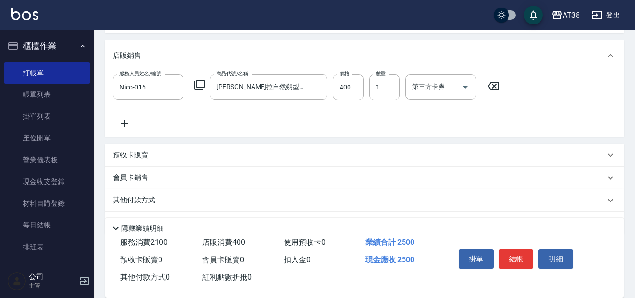
scroll to position [275, 0]
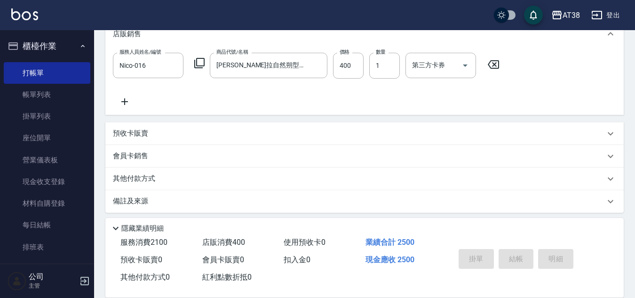
type input "[DATE] 17:53"
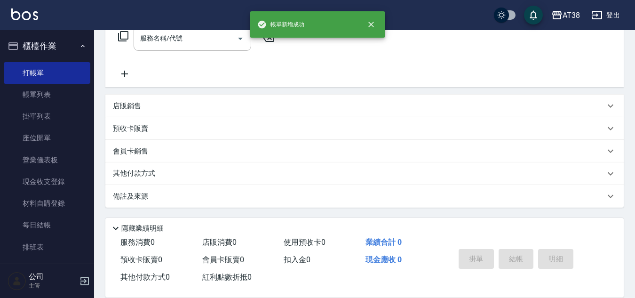
scroll to position [0, 0]
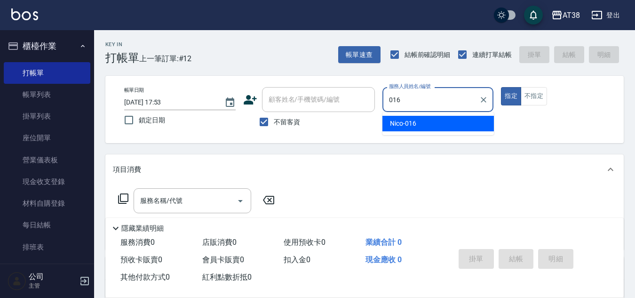
type input "Nico-016"
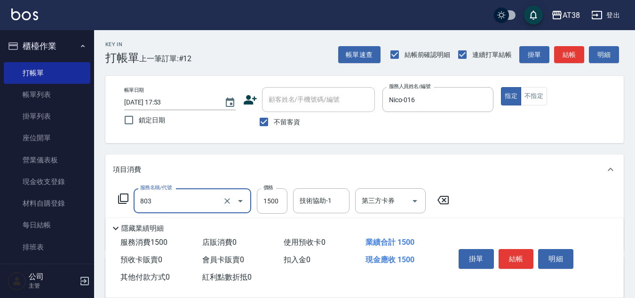
type input "頭皮(全)(803)"
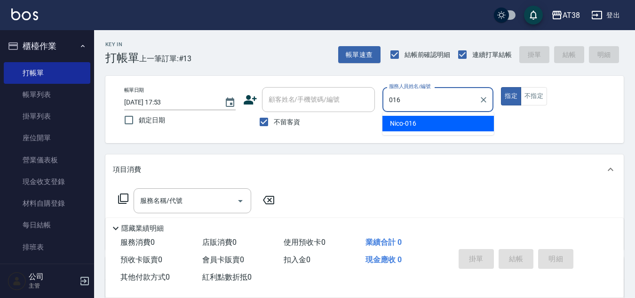
type input "Nico-016"
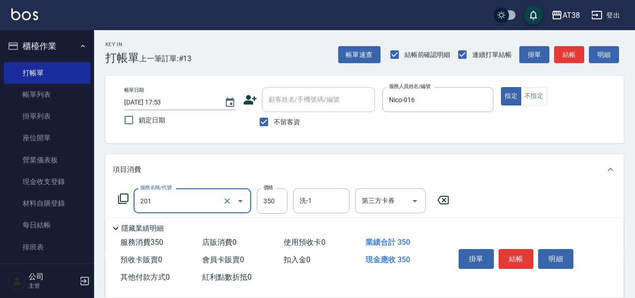
type input "洗髮(201)"
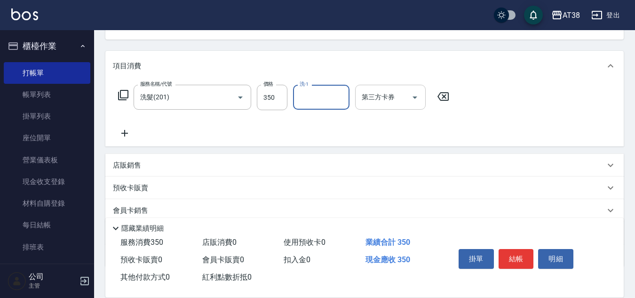
scroll to position [163, 0]
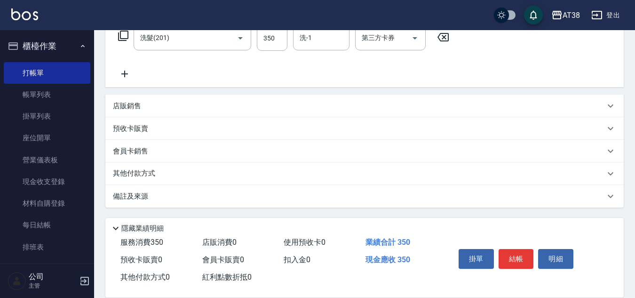
click at [137, 106] on p "店販銷售" at bounding box center [127, 106] width 28 height 10
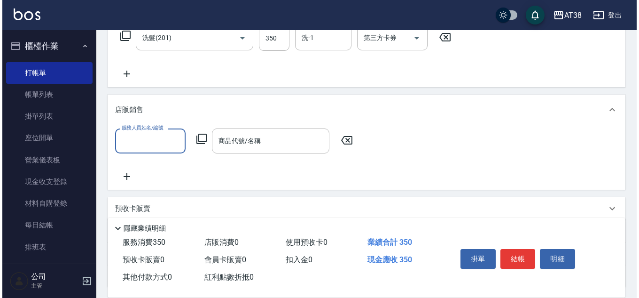
scroll to position [0, 0]
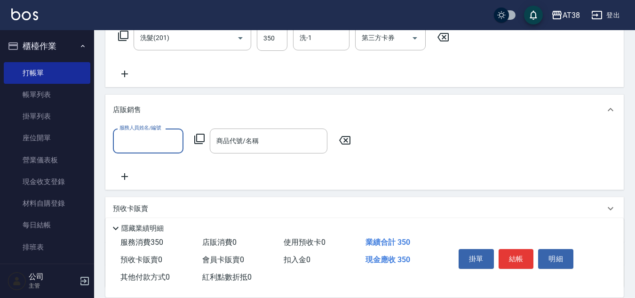
type input "0"
type input "Nico-016"
click at [199, 139] on icon at bounding box center [199, 138] width 11 height 11
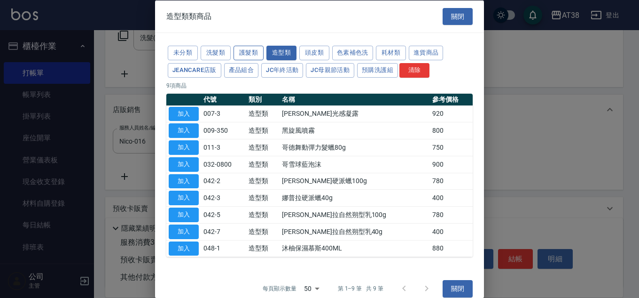
click at [248, 51] on button "護髮類" at bounding box center [249, 53] width 30 height 15
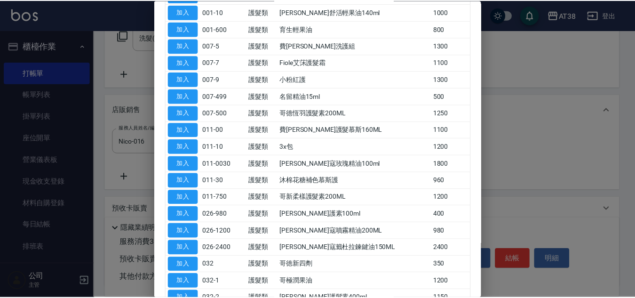
scroll to position [141, 0]
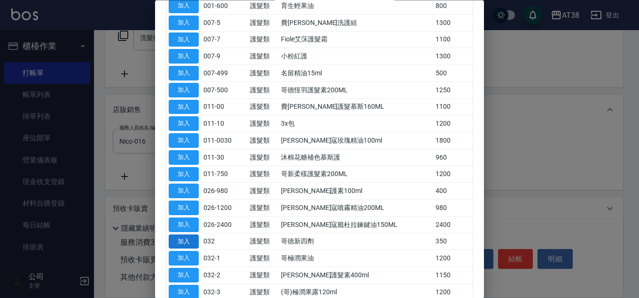
click at [192, 237] on button "加入" at bounding box center [184, 241] width 30 height 15
type input "哥徳新四劑"
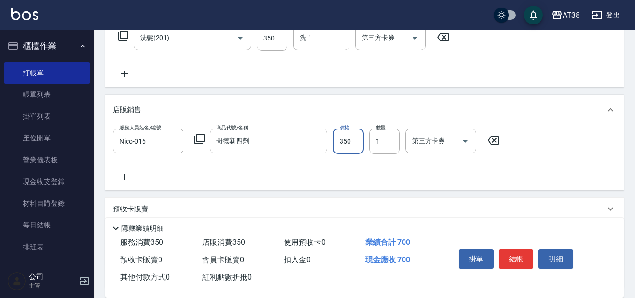
click at [349, 144] on input "350" at bounding box center [348, 140] width 31 height 25
type input "300"
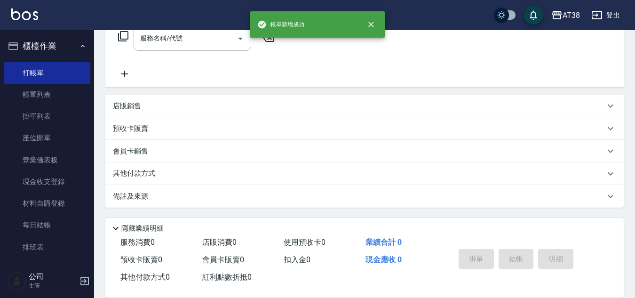
scroll to position [0, 0]
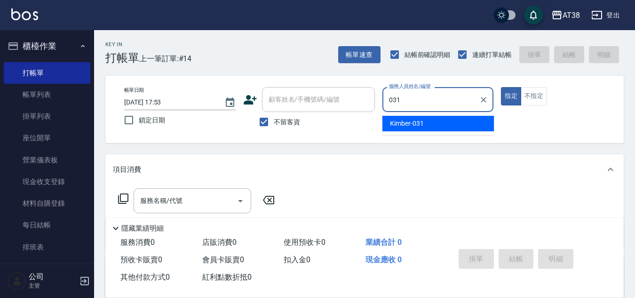
type input "Kimber-031"
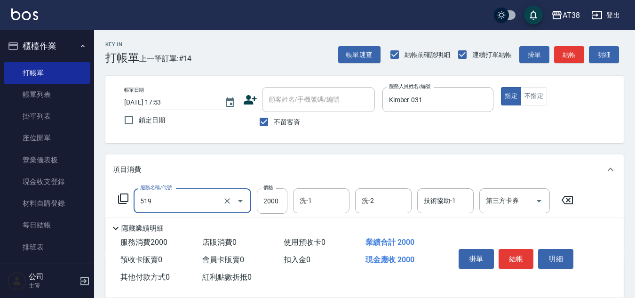
type input "網路染髮(519)"
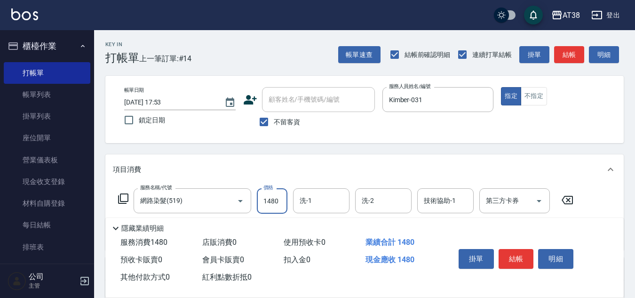
type input "1480"
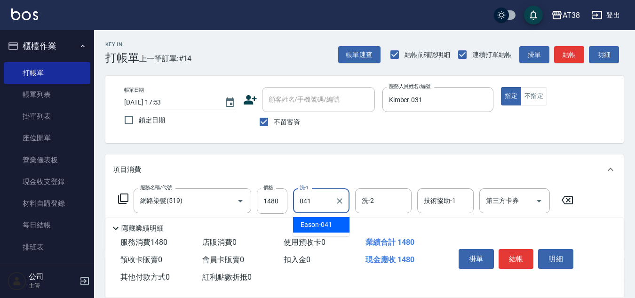
type input "Eason-041"
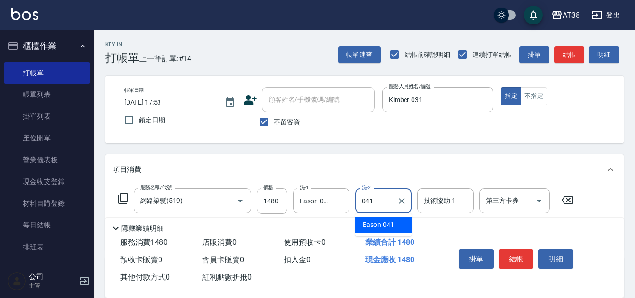
type input "Eason-041"
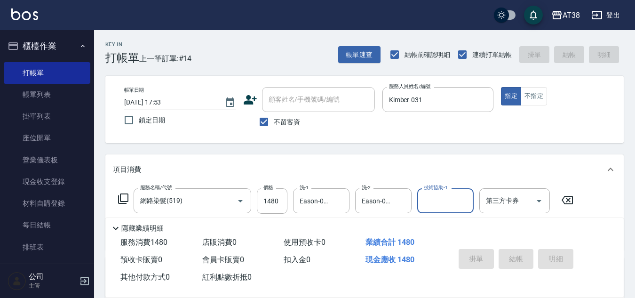
type input "[DATE] 17:54"
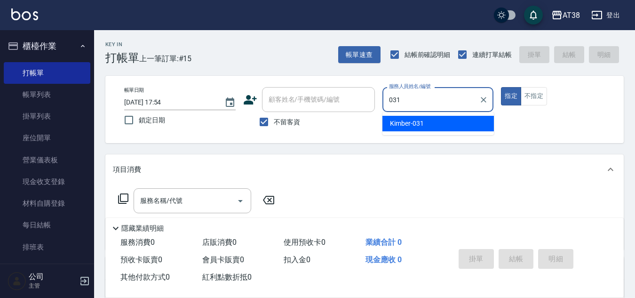
type input "Kimber-031"
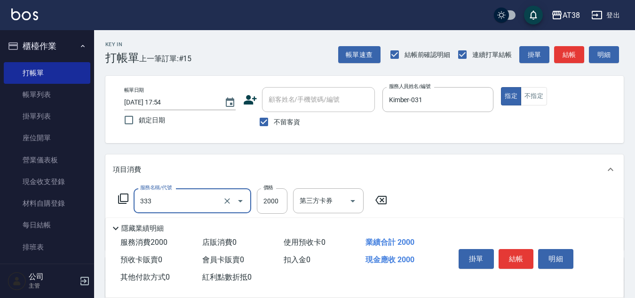
type input "網路燙髮(333)"
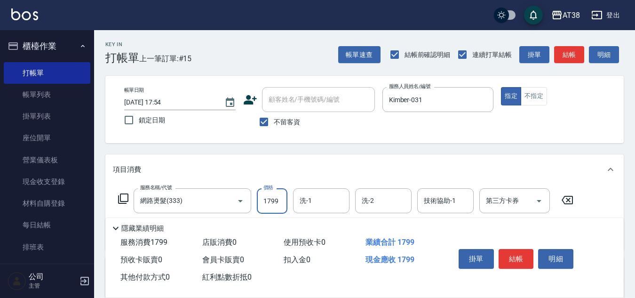
type input "1799"
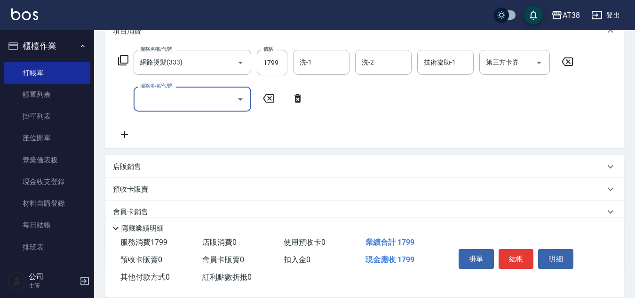
scroll to position [141, 0]
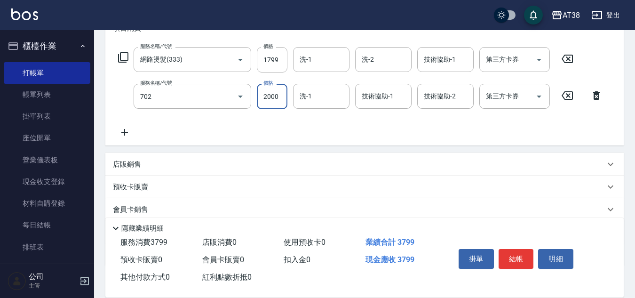
type input "護髮(網路)自領料(702)"
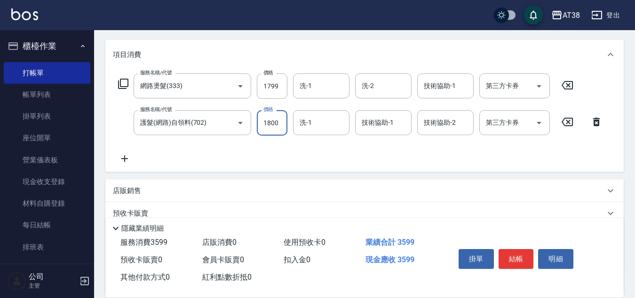
scroll to position [94, 0]
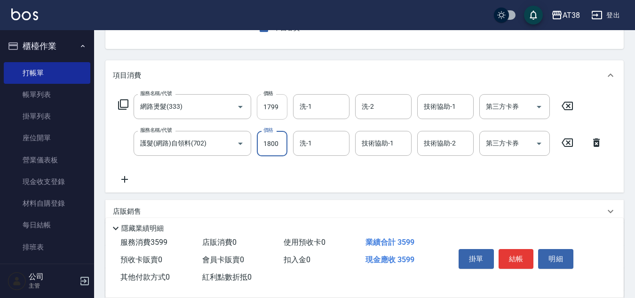
type input "1800"
click at [278, 109] on input "1799" at bounding box center [272, 106] width 31 height 25
type input "2099"
click at [274, 140] on input "1800" at bounding box center [272, 143] width 31 height 25
type input "1500"
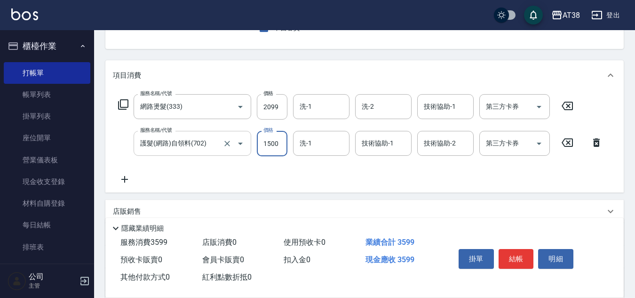
click at [206, 147] on input "護髮(網路)自領料(702)" at bounding box center [179, 143] width 83 height 16
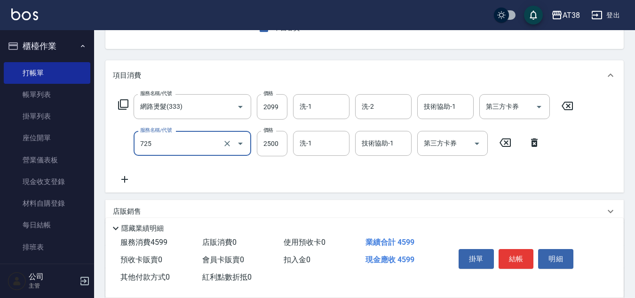
type input "哥德護髮三劑(網路)(725)"
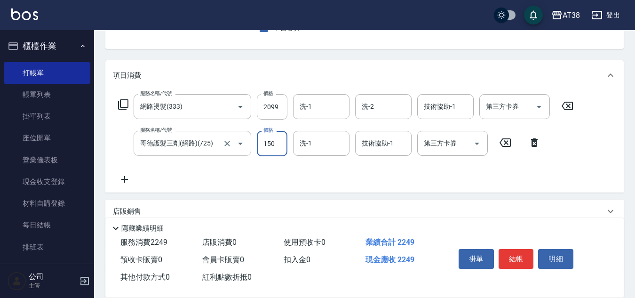
type input "1500"
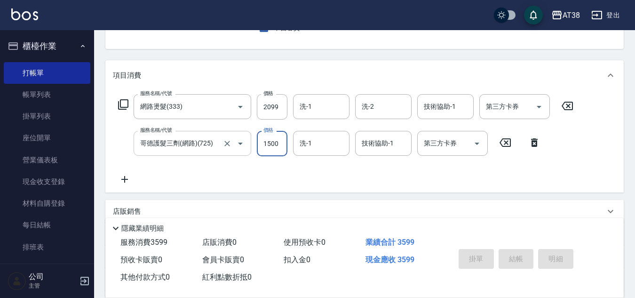
type input "[DATE] 17:55"
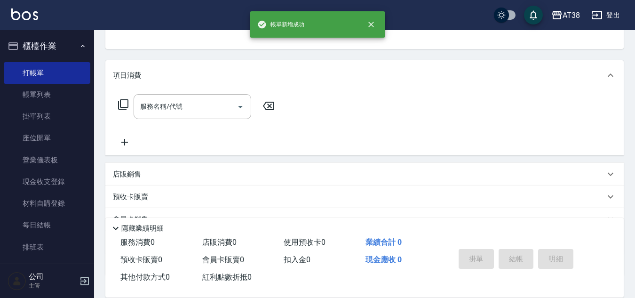
scroll to position [91, 0]
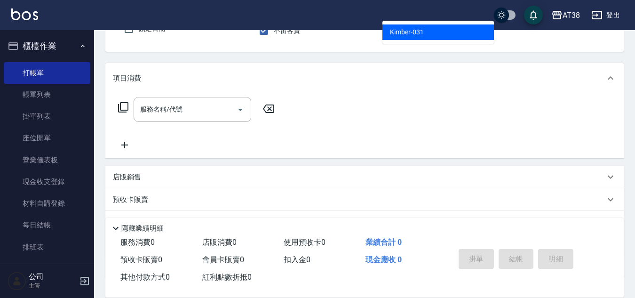
type input "Kimber-031"
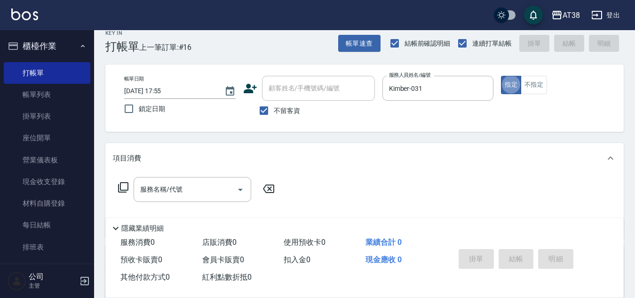
scroll to position [0, 0]
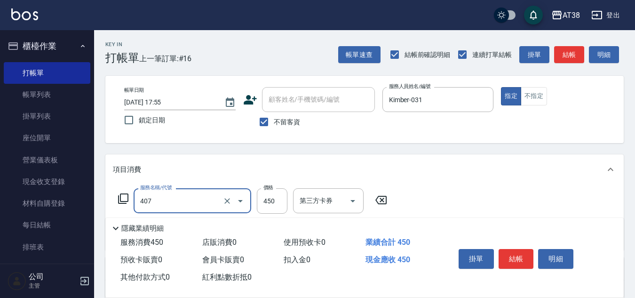
type input "剪髮(407)"
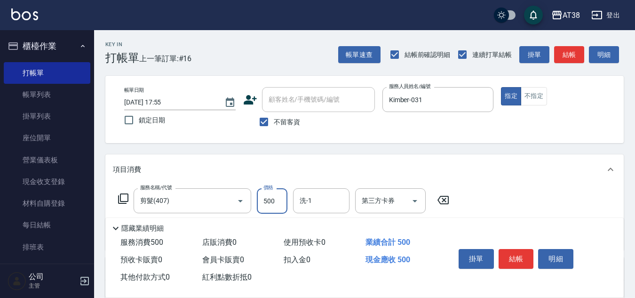
type input "500"
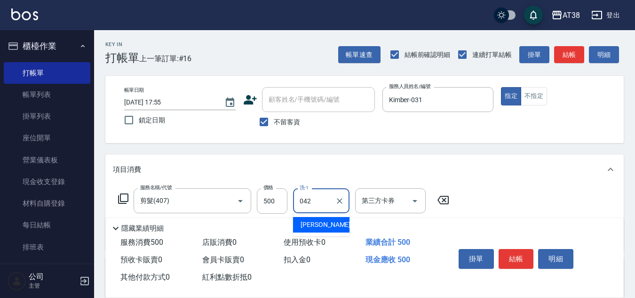
type input "[PERSON_NAME]-042"
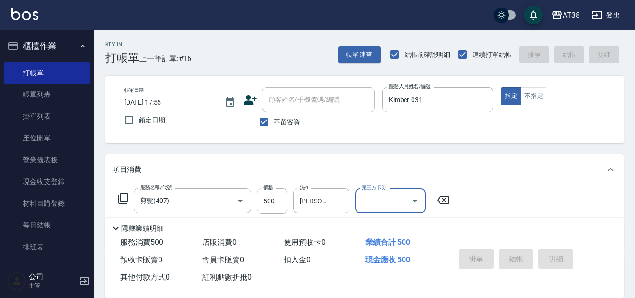
type input "[DATE] 17:56"
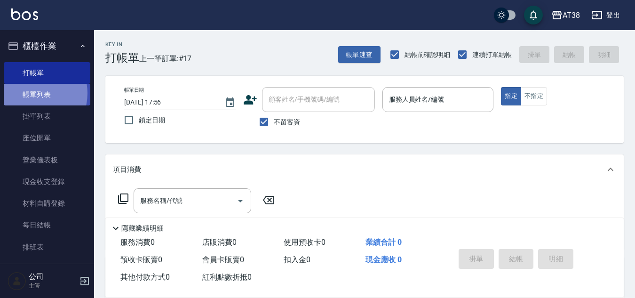
click at [31, 93] on link "帳單列表" at bounding box center [47, 95] width 87 height 22
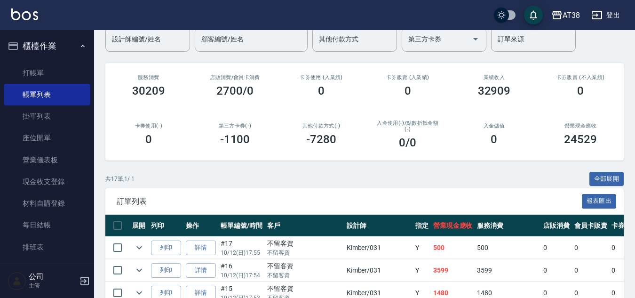
scroll to position [94, 0]
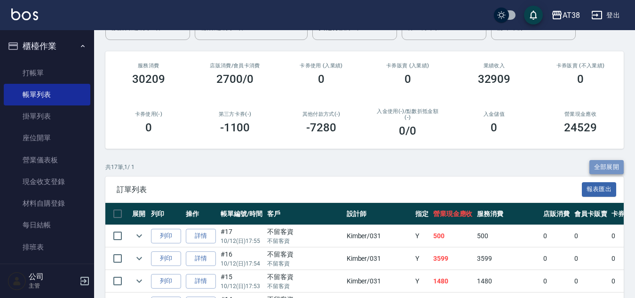
click at [601, 160] on button "全部展開" at bounding box center [606, 167] width 35 height 15
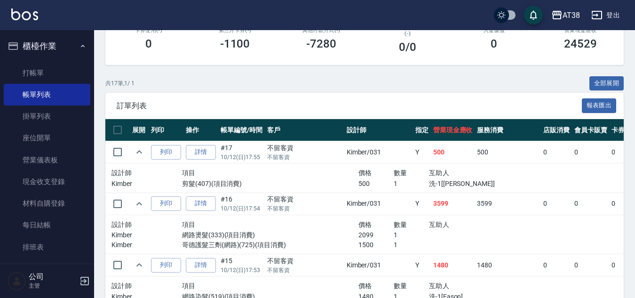
scroll to position [225, 0]
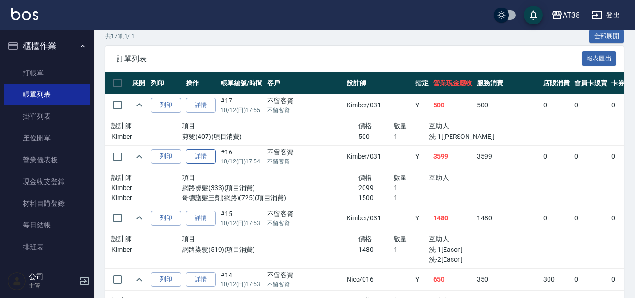
click at [197, 157] on link "詳情" at bounding box center [201, 156] width 30 height 15
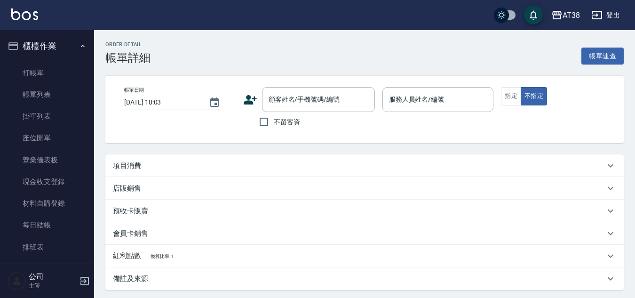
type input "[DATE] 17:54"
checkbox input "true"
type input "Kimber-031"
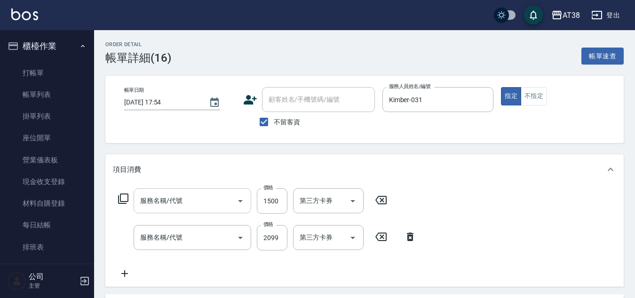
type input "哥德護髮三劑(網路)(725)"
type input "網路燙髮(333)"
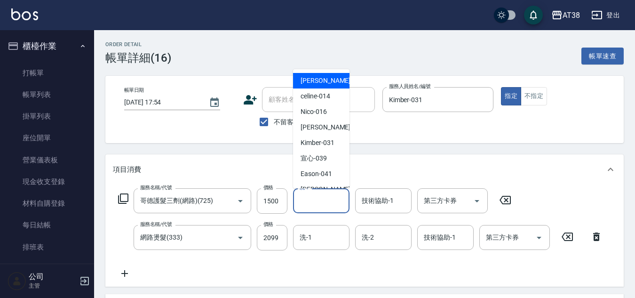
click at [320, 209] on input "洗-1" at bounding box center [321, 200] width 48 height 16
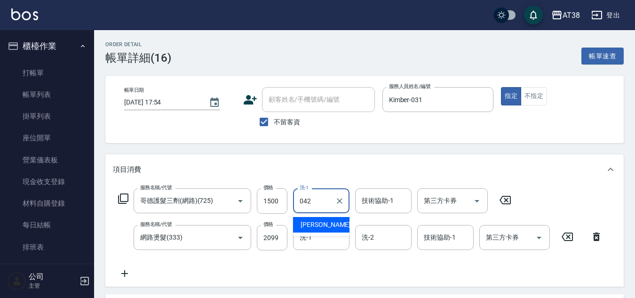
type input "[PERSON_NAME]-042"
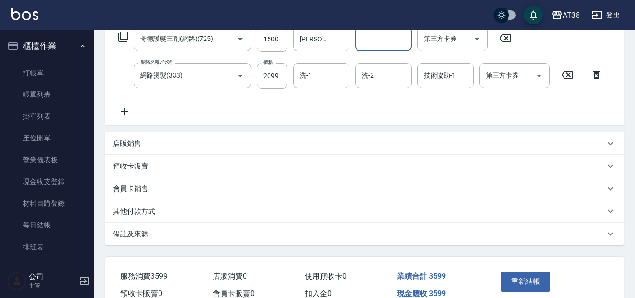
scroll to position [211, 0]
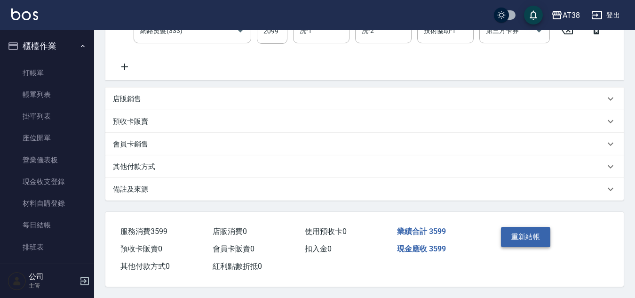
click at [520, 234] on button "重新結帳" at bounding box center [526, 237] width 50 height 20
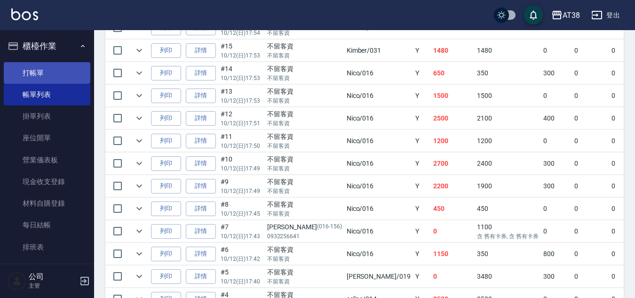
scroll to position [307, 0]
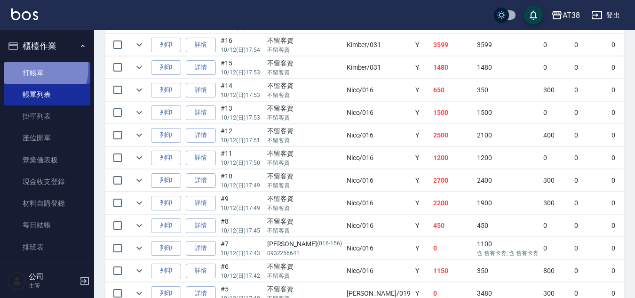
click at [31, 68] on link "打帳單" at bounding box center [47, 73] width 87 height 22
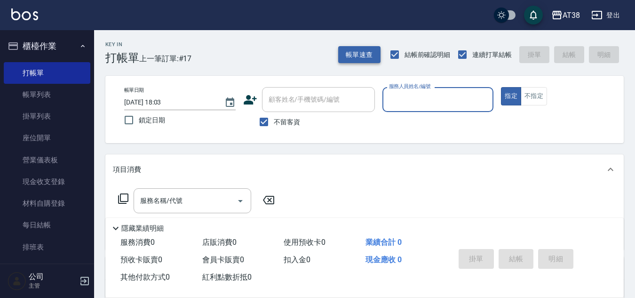
click at [355, 47] on button "帳單速查" at bounding box center [359, 54] width 42 height 17
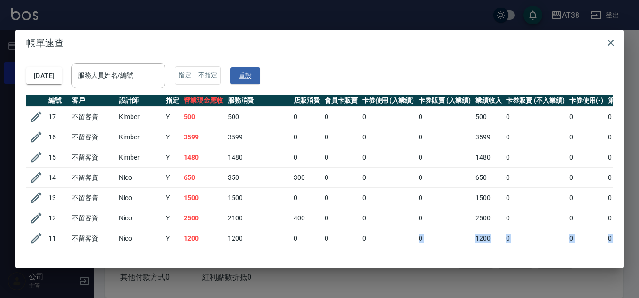
drag, startPoint x: 394, startPoint y: 247, endPoint x: 466, endPoint y: 256, distance: 72.0
click at [466, 256] on div "[DATE] 服務人員姓名/編號 服務人員姓名/編號 指定 不指定 重設 編號 客戶 設計師 指定 營業現金應收 服務消費 店販消費 會員卡販賣 卡券使用 (…" at bounding box center [319, 161] width 609 height 211
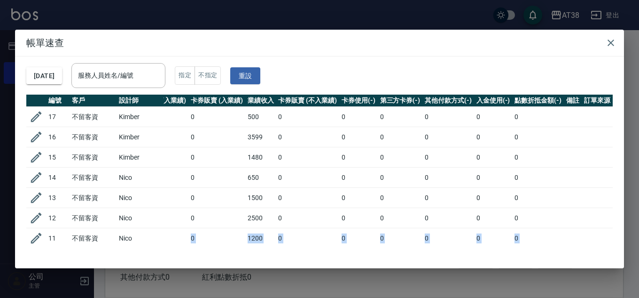
scroll to position [0, 231]
click at [542, 200] on td "0" at bounding box center [538, 198] width 52 height 20
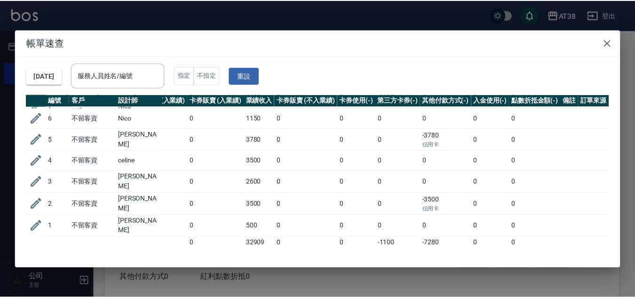
scroll to position [223, 231]
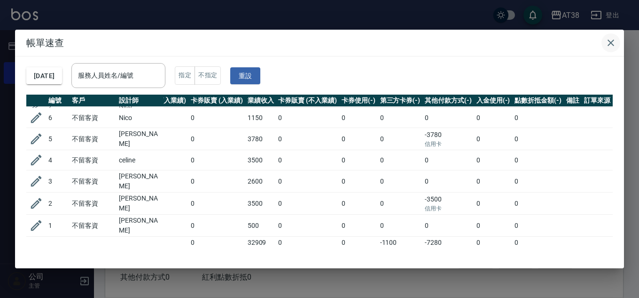
click at [609, 40] on icon "button" at bounding box center [611, 42] width 7 height 7
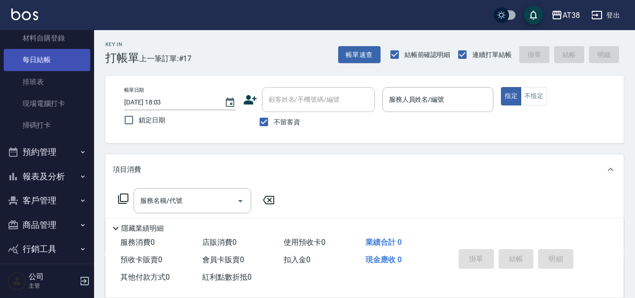
scroll to position [188, 0]
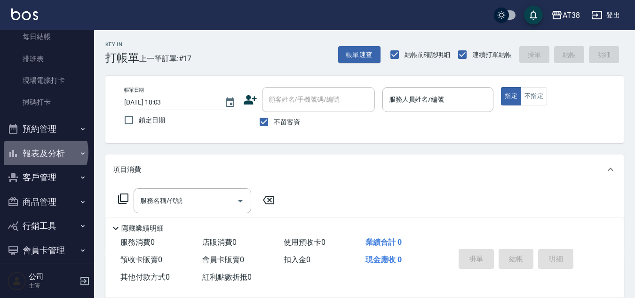
click at [44, 152] on button "報表及分析" at bounding box center [47, 153] width 87 height 24
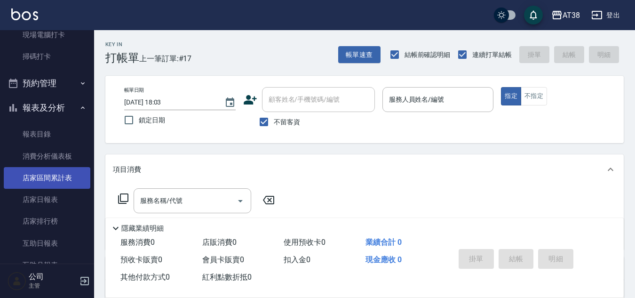
scroll to position [235, 0]
click at [57, 178] on link "店家區間累計表" at bounding box center [47, 177] width 87 height 22
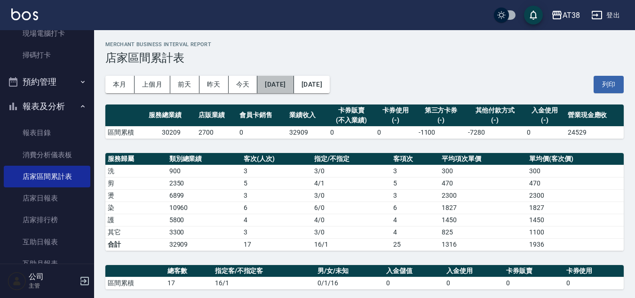
click at [279, 91] on button "[DATE]" at bounding box center [275, 84] width 36 height 17
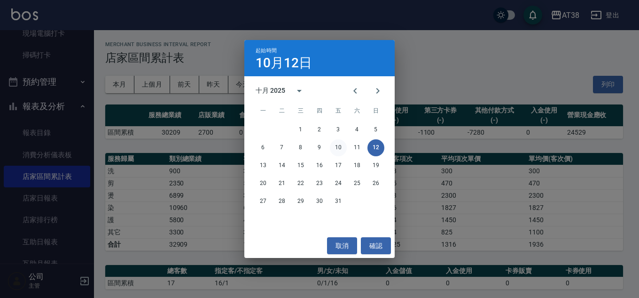
click at [339, 149] on button "10" at bounding box center [338, 147] width 17 height 17
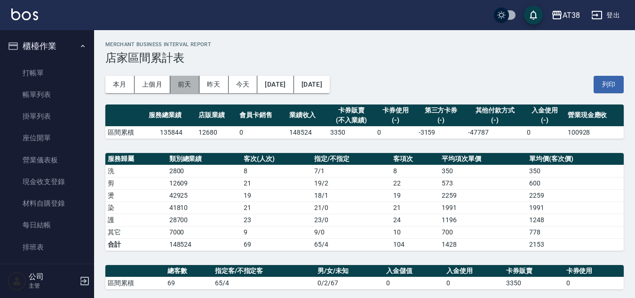
click at [186, 83] on button "前天" at bounding box center [184, 84] width 29 height 17
click at [182, 82] on button "前天" at bounding box center [184, 84] width 29 height 17
click at [214, 87] on button "昨天" at bounding box center [213, 84] width 29 height 17
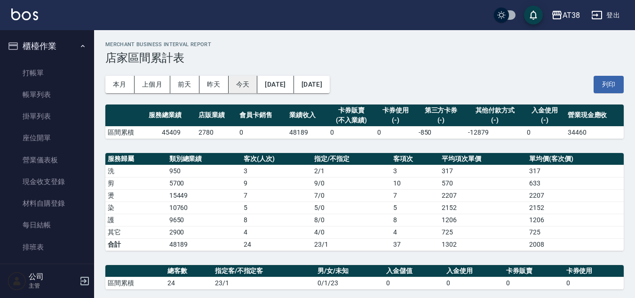
click at [241, 85] on button "今天" at bounding box center [243, 84] width 29 height 17
click at [179, 83] on button "前天" at bounding box center [184, 84] width 29 height 17
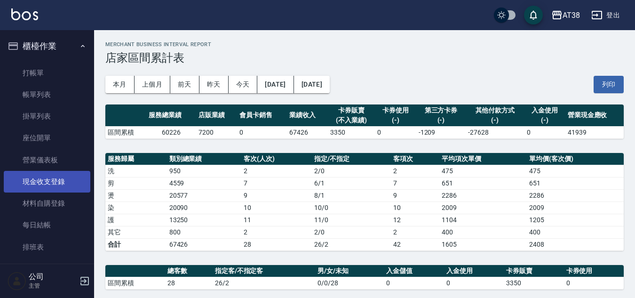
click at [55, 182] on link "現金收支登錄" at bounding box center [47, 182] width 87 height 22
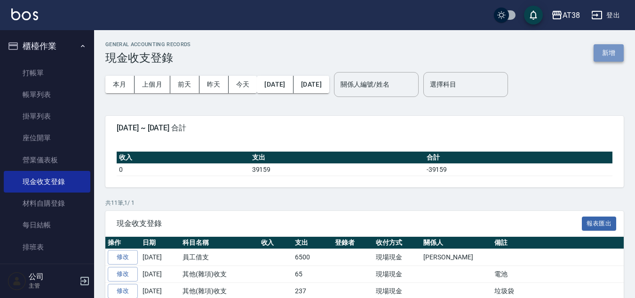
click at [603, 55] on button "新增" at bounding box center [608, 52] width 30 height 17
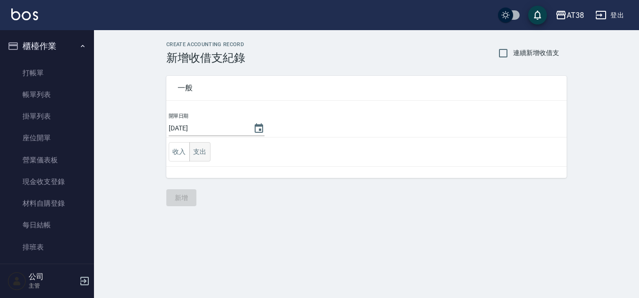
click at [203, 148] on button "支出" at bounding box center [199, 151] width 21 height 19
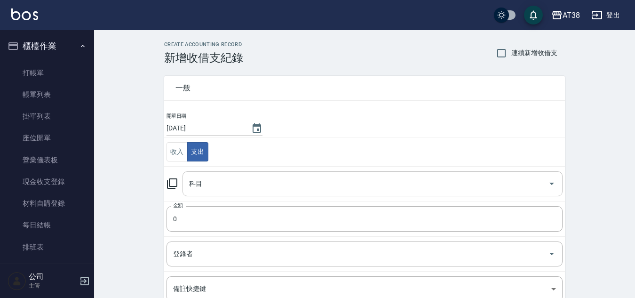
click at [209, 184] on input "科目" at bounding box center [365, 183] width 357 height 16
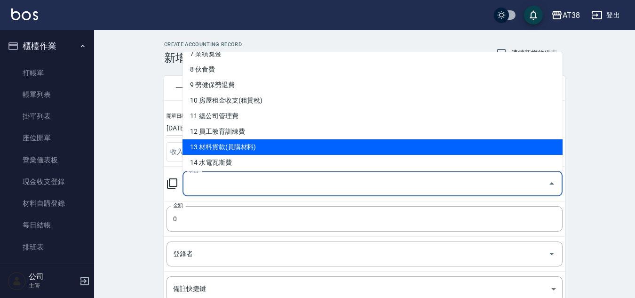
scroll to position [141, 0]
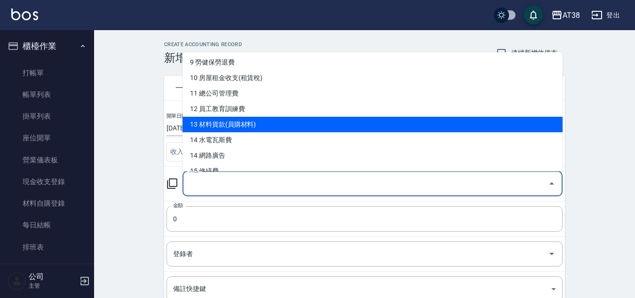
click at [232, 124] on li "13 材料貨款(員購材料)" at bounding box center [372, 125] width 380 height 16
type input "13 材料貨款(員購材料)"
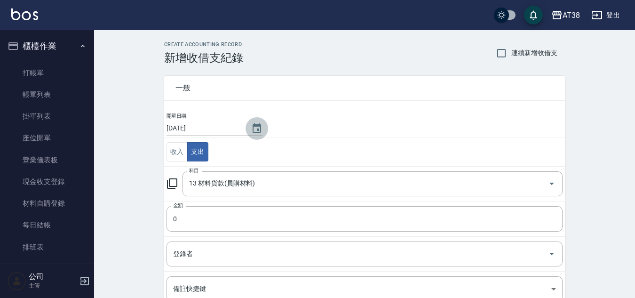
click at [254, 128] on icon "Choose date, selected date is 2025-10-12" at bounding box center [256, 128] width 11 height 11
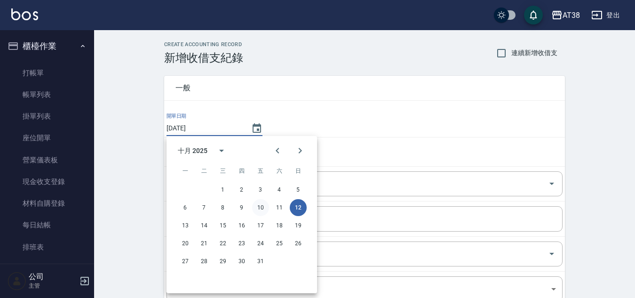
click at [262, 205] on button "10" at bounding box center [260, 207] width 17 height 17
type input "[DATE]"
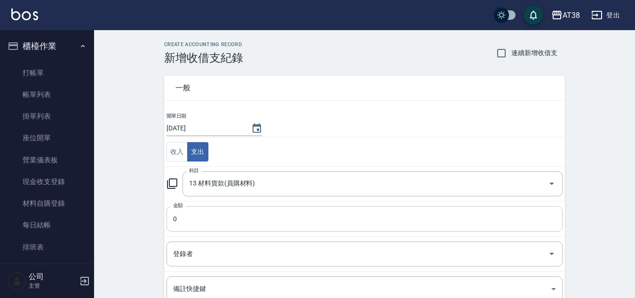
click at [194, 222] on input "0" at bounding box center [364, 218] width 396 height 25
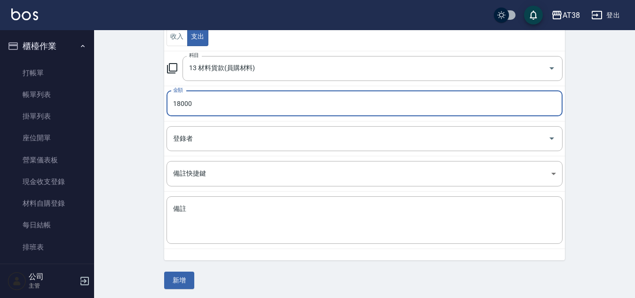
scroll to position [118, 0]
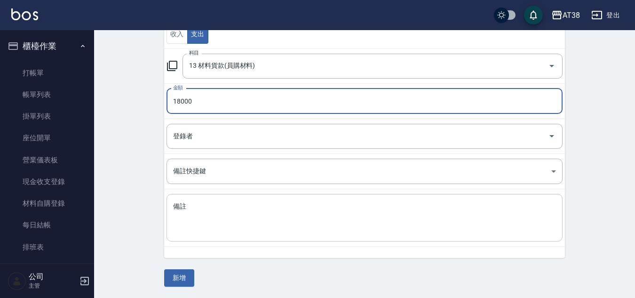
type input "18000"
click at [249, 200] on div "x 備註" at bounding box center [364, 217] width 396 height 47
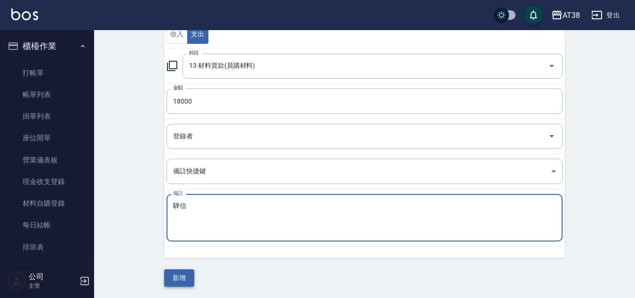
type textarea "驊信"
click at [174, 279] on button "新增" at bounding box center [179, 277] width 30 height 17
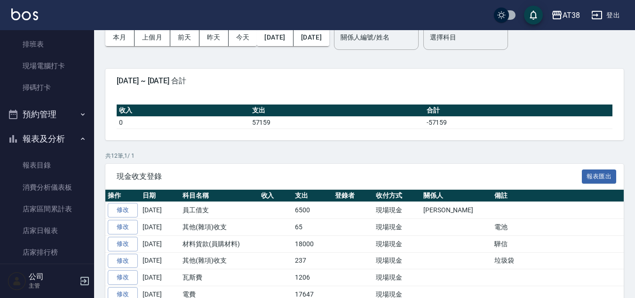
scroll to position [235, 0]
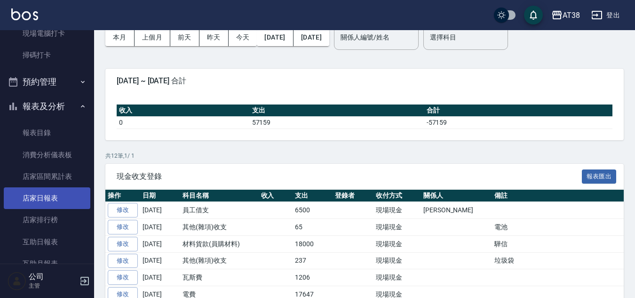
click at [47, 197] on link "店家日報表" at bounding box center [47, 198] width 87 height 22
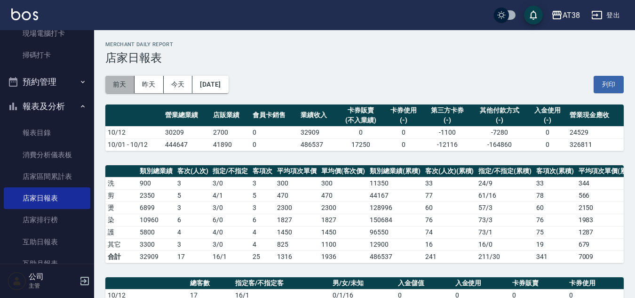
click at [118, 84] on button "前天" at bounding box center [119, 84] width 29 height 17
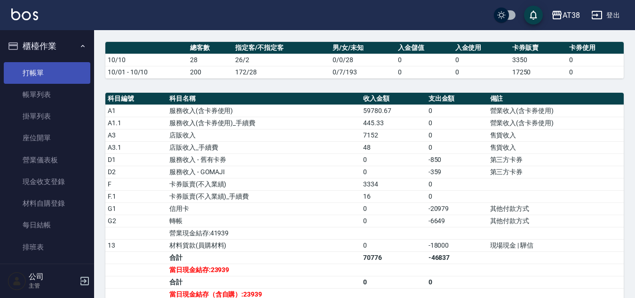
click at [32, 75] on link "打帳單" at bounding box center [47, 73] width 87 height 22
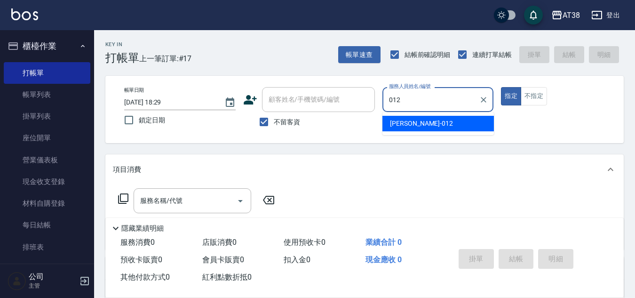
type input "[PERSON_NAME]-012"
type button "true"
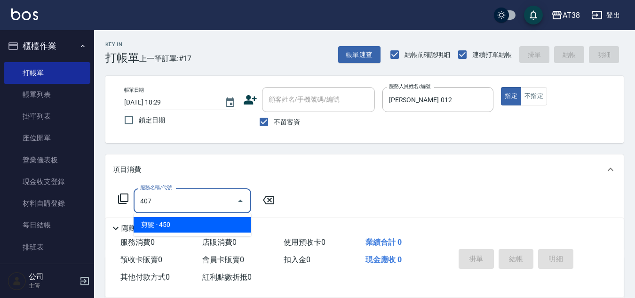
type input "剪髮(407)"
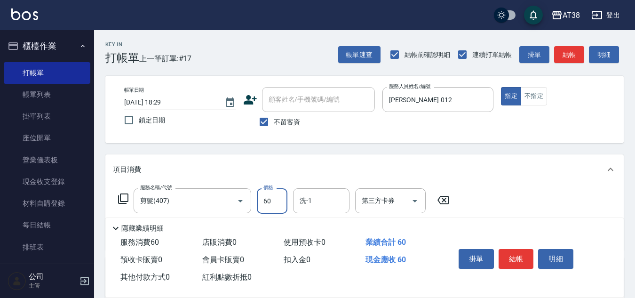
type input "600"
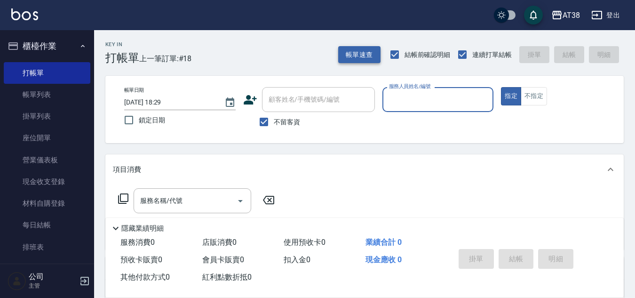
click at [368, 58] on button "帳單速查" at bounding box center [359, 54] width 42 height 17
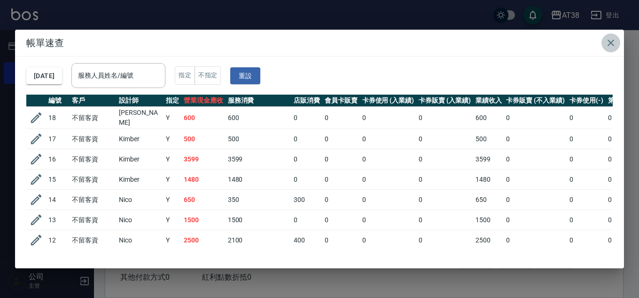
click at [607, 42] on icon "button" at bounding box center [611, 42] width 11 height 11
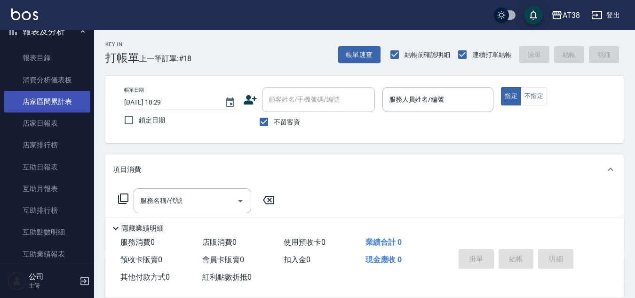
scroll to position [329, 0]
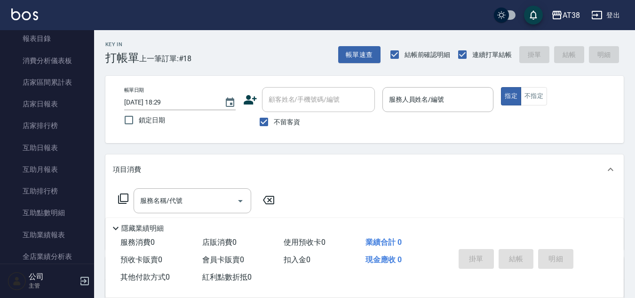
click at [421, 103] on input "服務人員姓名/編號" at bounding box center [437, 99] width 103 height 16
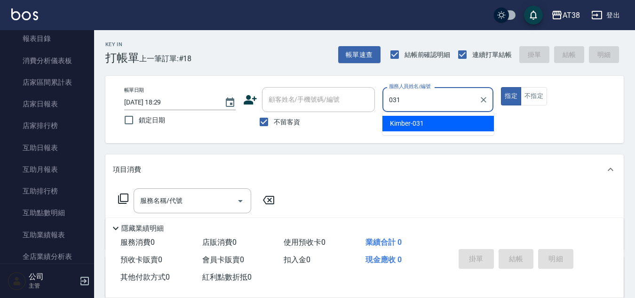
type input "Kimber-031"
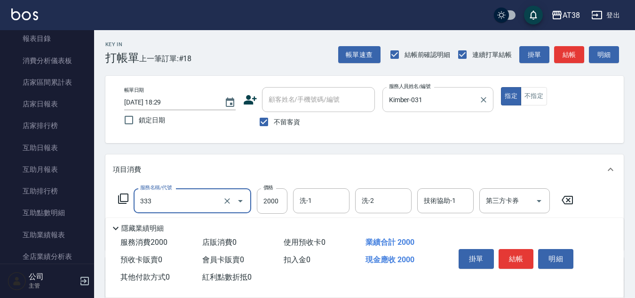
type input "網路燙髮(333)"
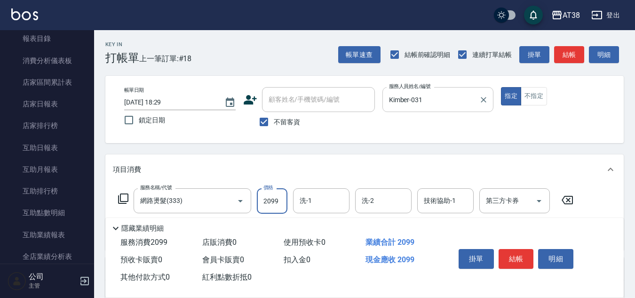
type input "2099"
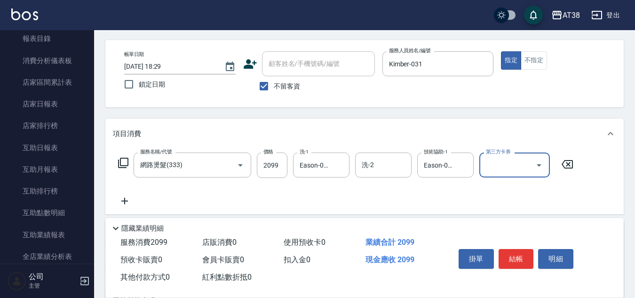
scroll to position [141, 0]
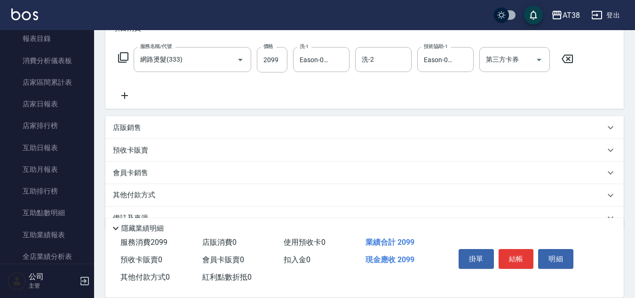
click at [121, 98] on icon at bounding box center [125, 95] width 24 height 11
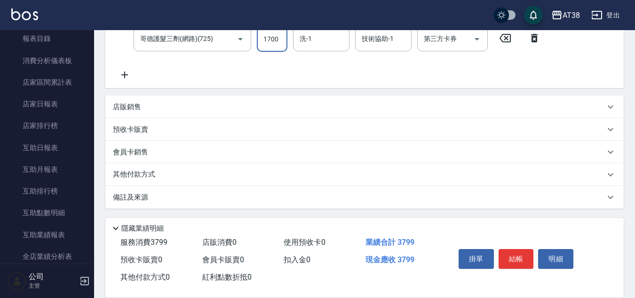
scroll to position [199, 0]
click at [122, 110] on p "店販銷售" at bounding box center [127, 106] width 28 height 10
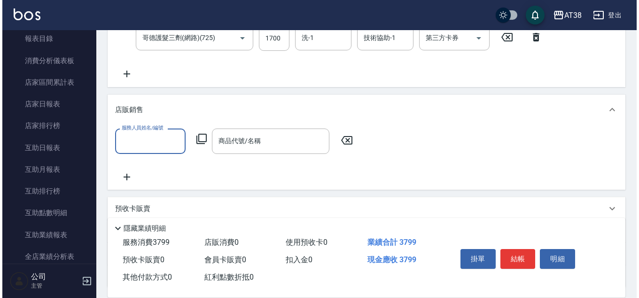
scroll to position [0, 0]
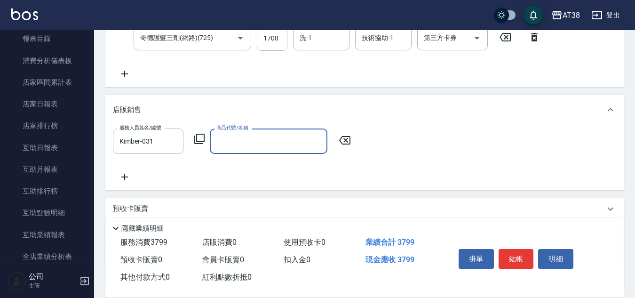
click at [200, 137] on icon at bounding box center [199, 138] width 11 height 11
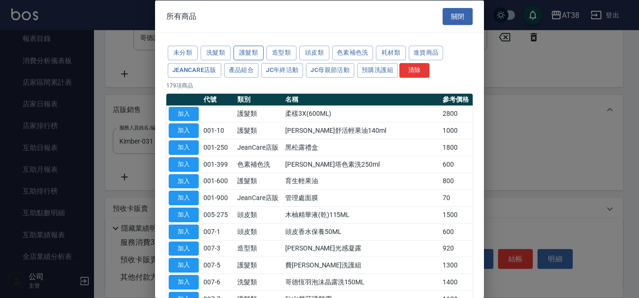
click at [247, 53] on button "護髮類" at bounding box center [249, 53] width 30 height 15
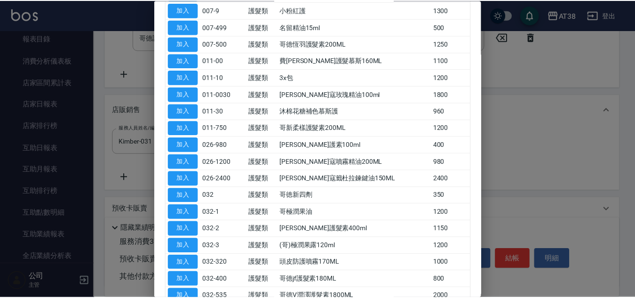
scroll to position [188, 0]
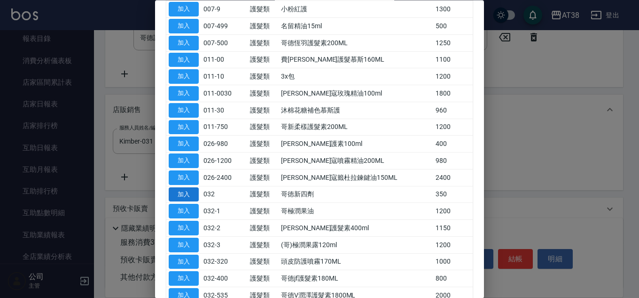
click at [170, 198] on button "加入" at bounding box center [184, 194] width 30 height 15
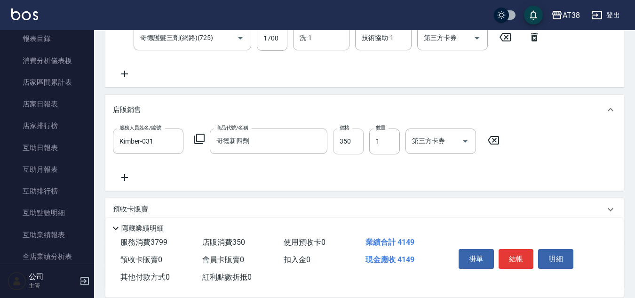
click at [344, 142] on input "350" at bounding box center [348, 140] width 31 height 25
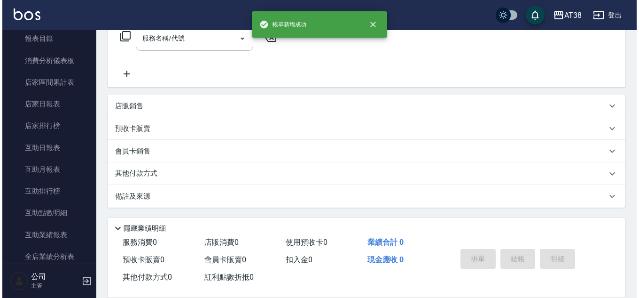
scroll to position [0, 0]
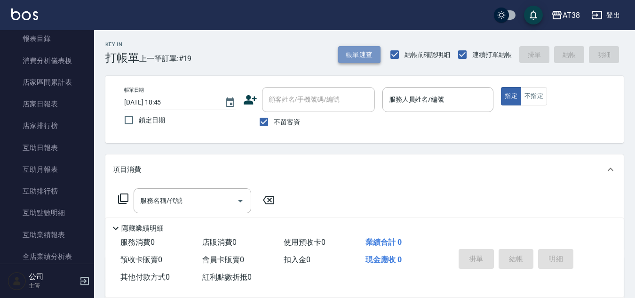
click at [357, 55] on button "帳單速查" at bounding box center [359, 54] width 42 height 17
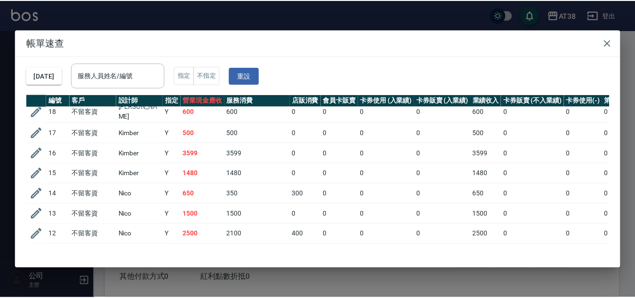
scroll to position [47, 0]
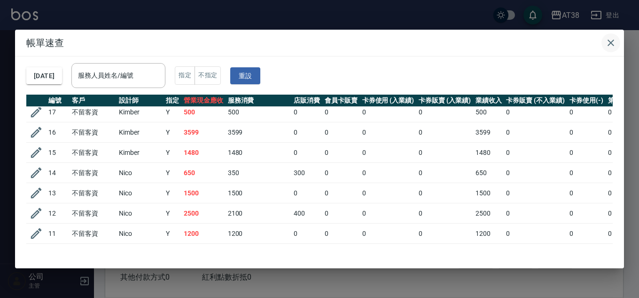
click at [609, 41] on icon "button" at bounding box center [611, 42] width 7 height 7
